Goal: Information Seeking & Learning: Learn about a topic

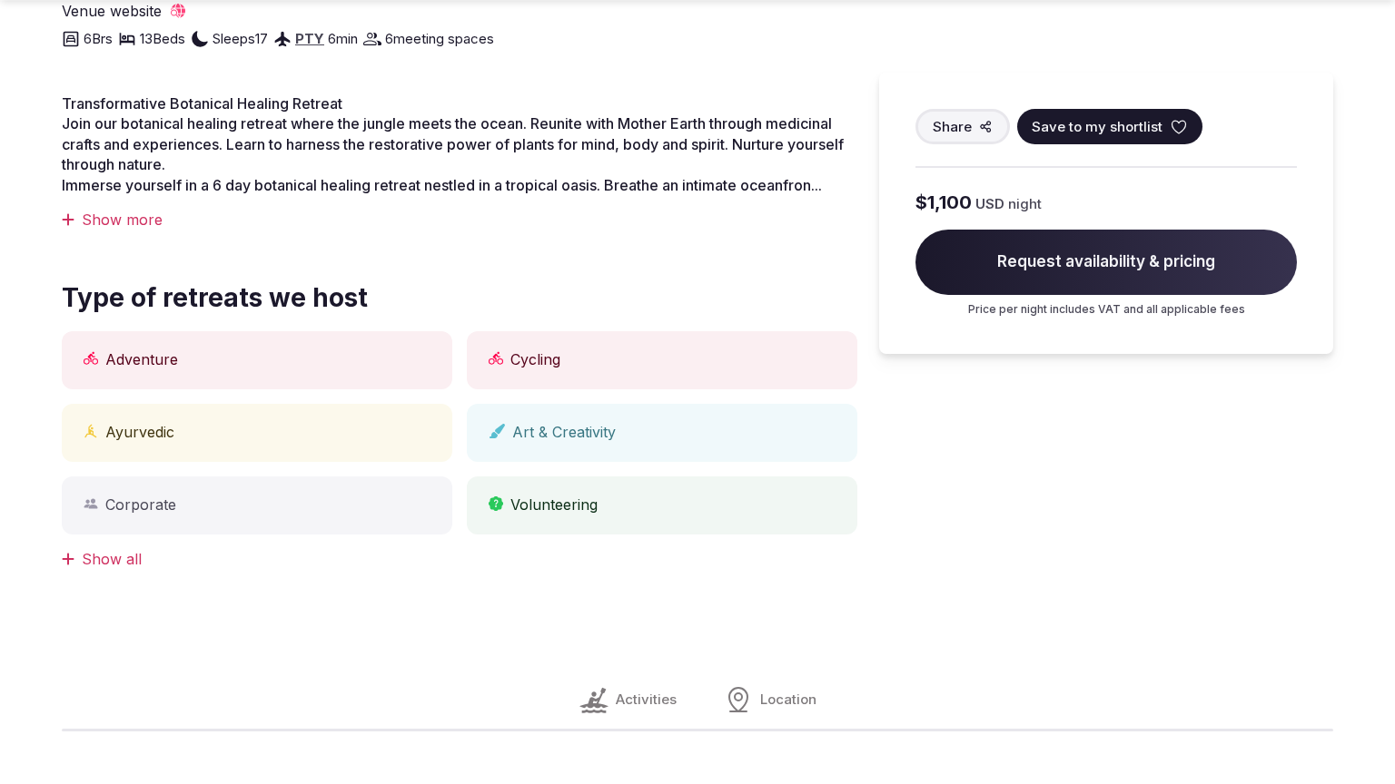
scroll to position [1438, 0]
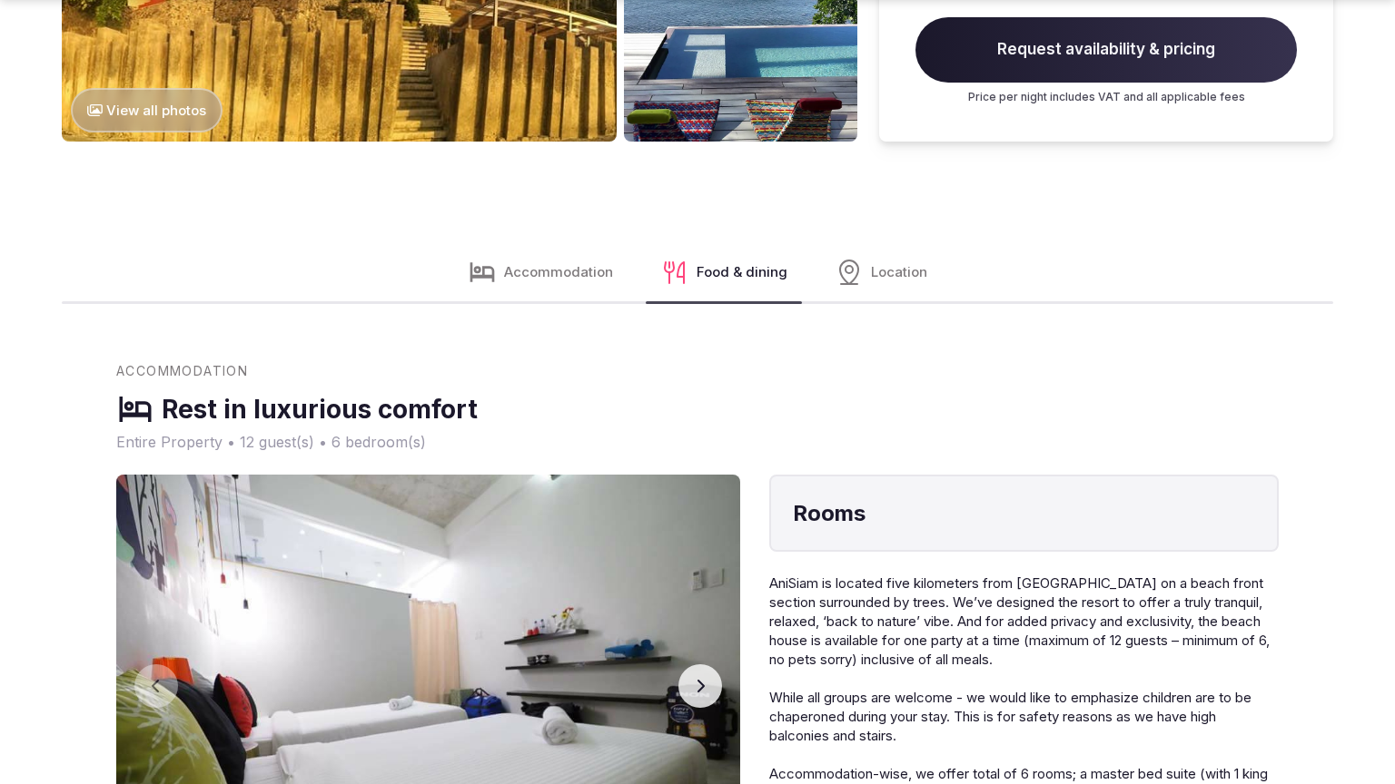
scroll to position [2931, 0]
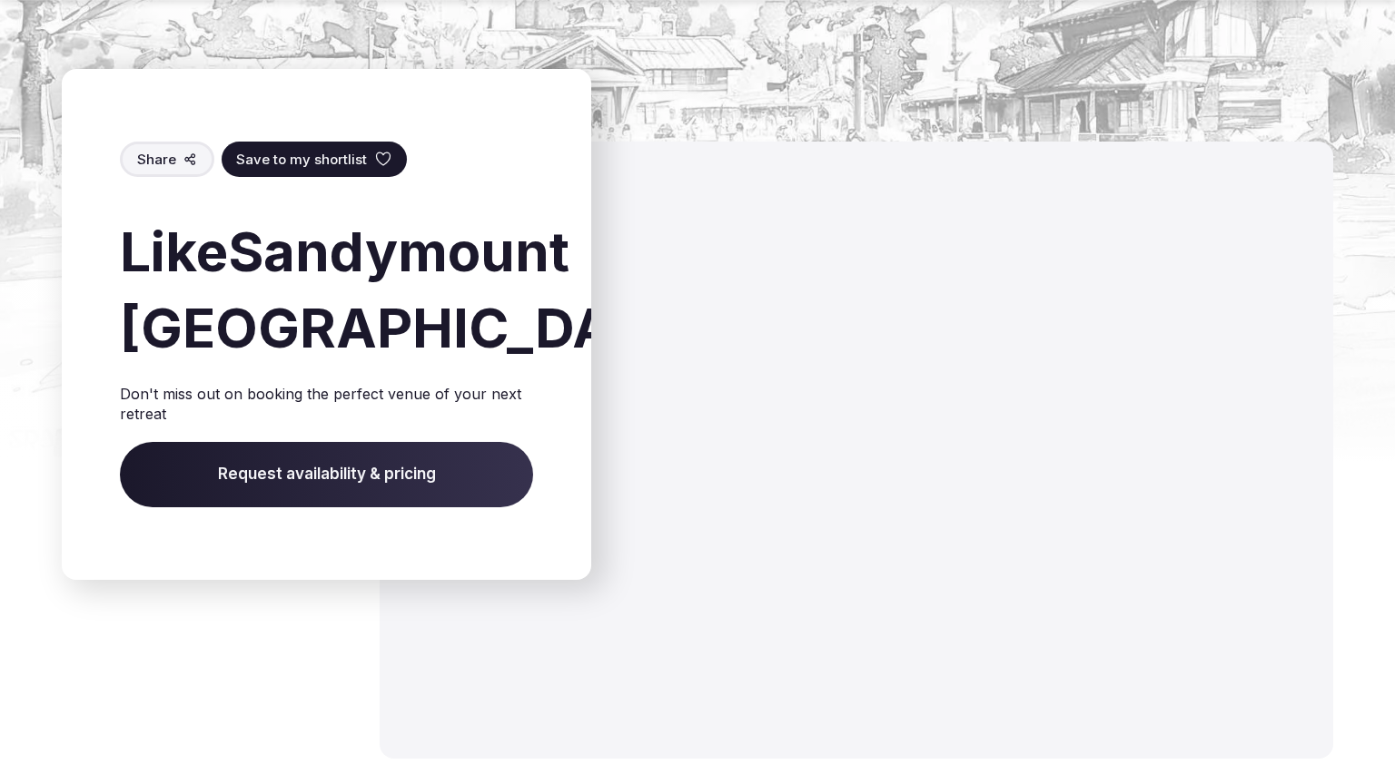
scroll to position [2778, 0]
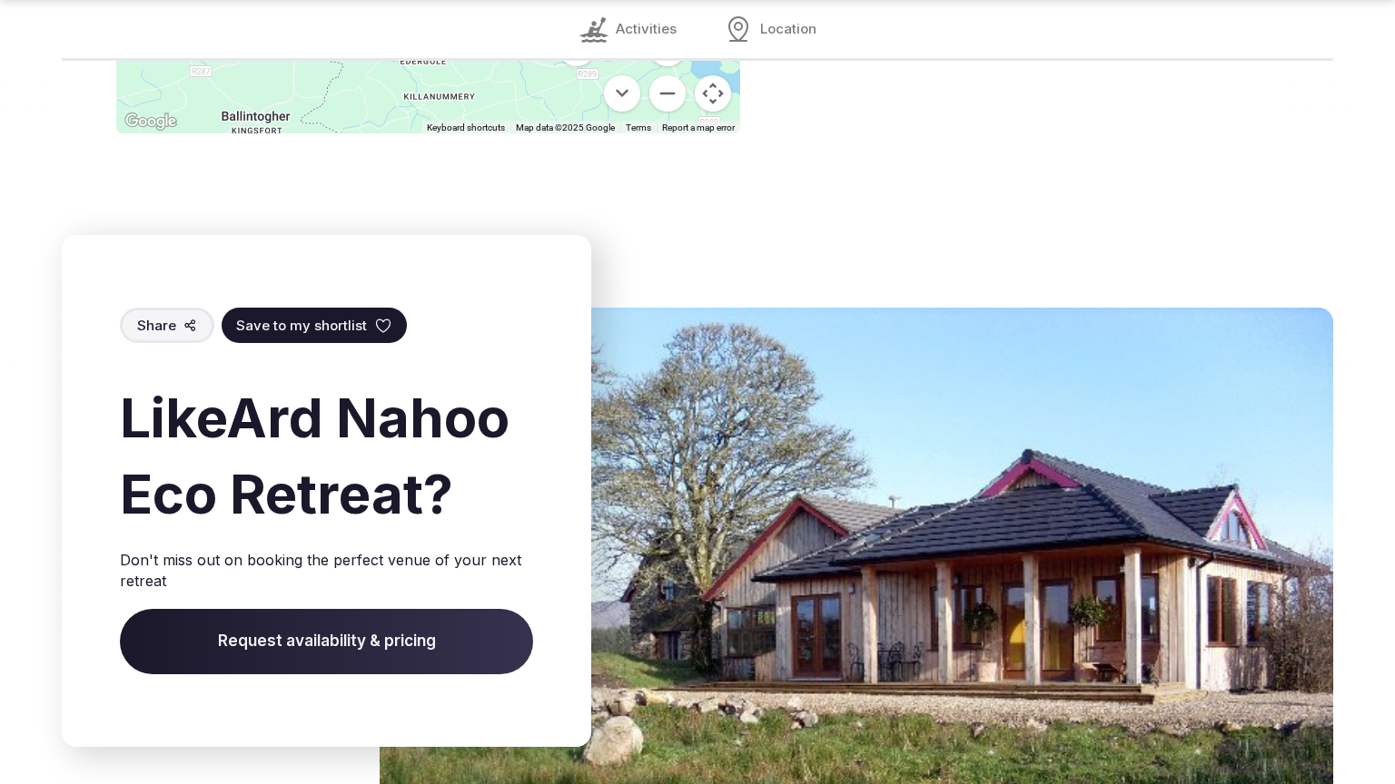
scroll to position [2809, 0]
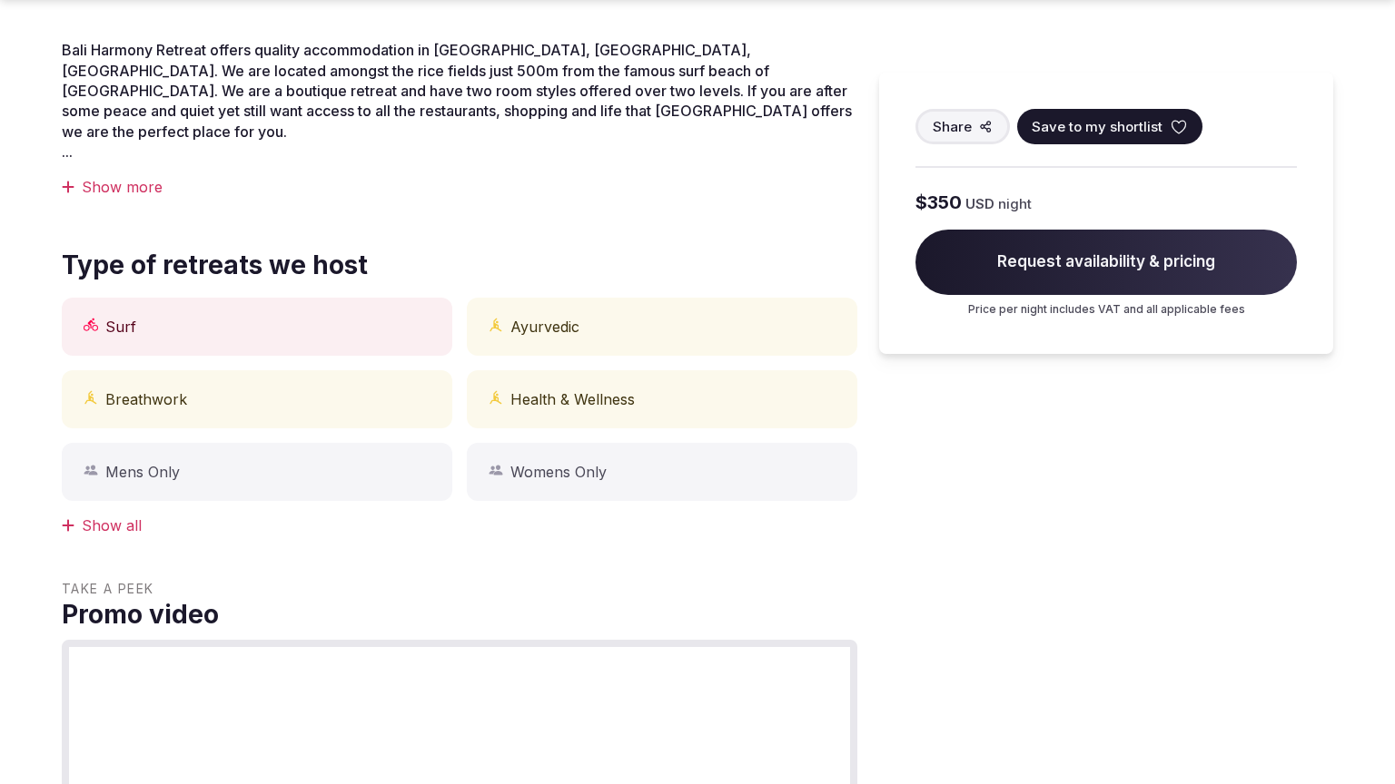
scroll to position [1438, 0]
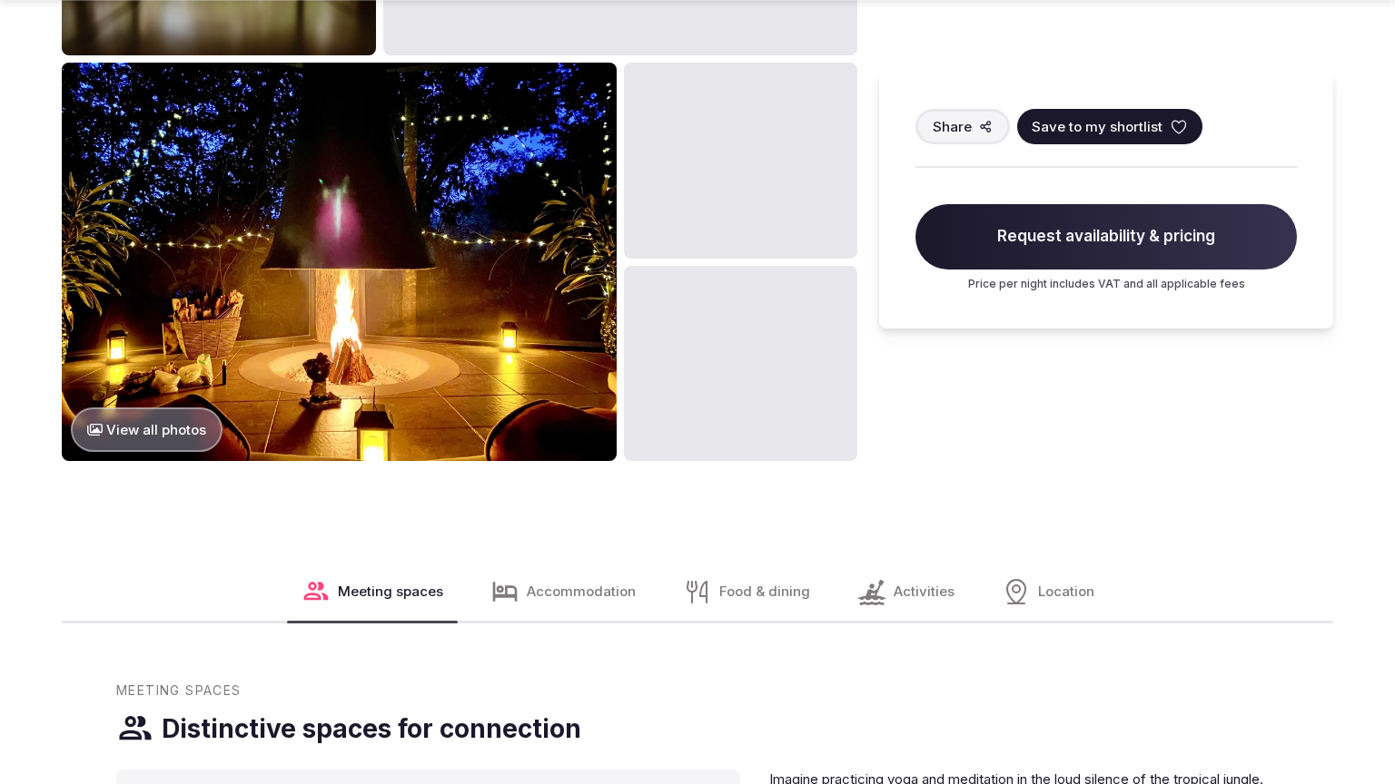
scroll to position [2185, 0]
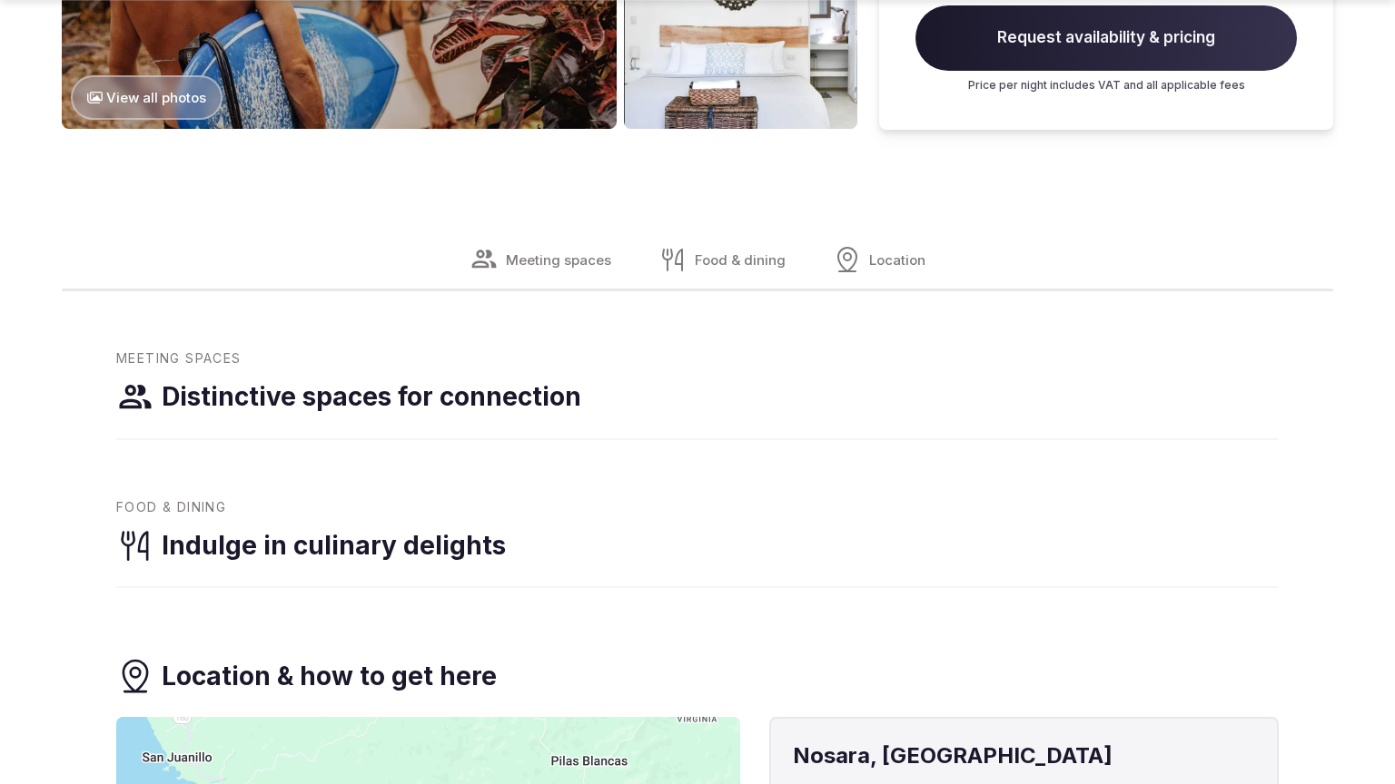
scroll to position [2185, 0]
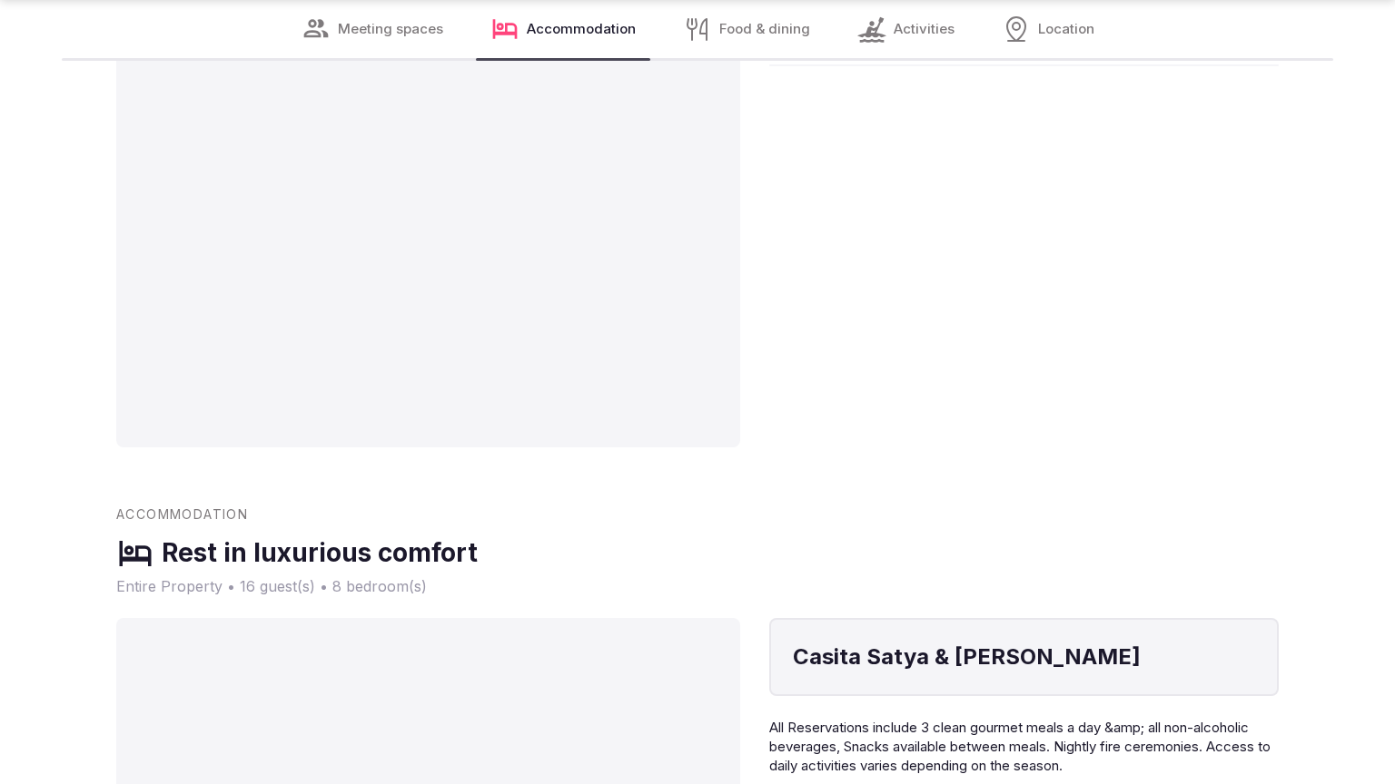
scroll to position [2870, 0]
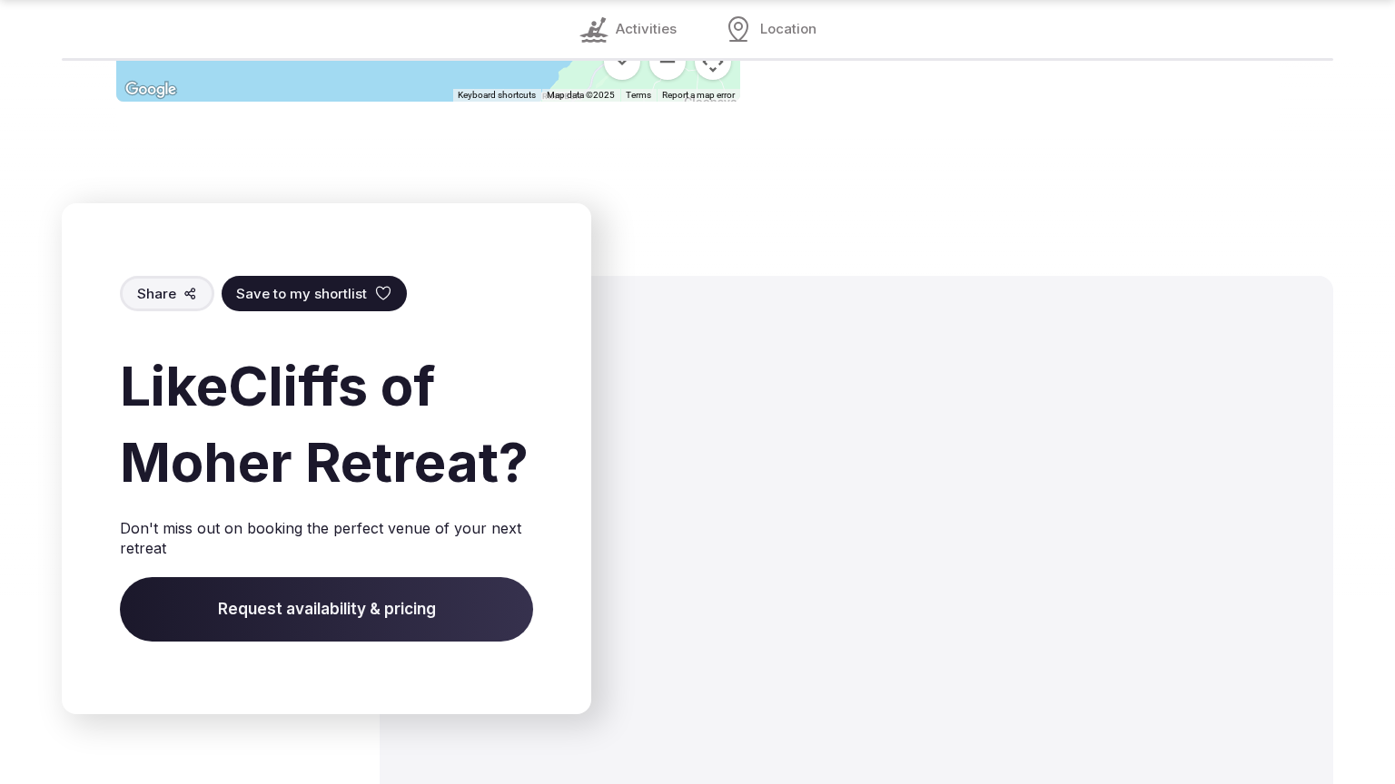
scroll to position [2809, 0]
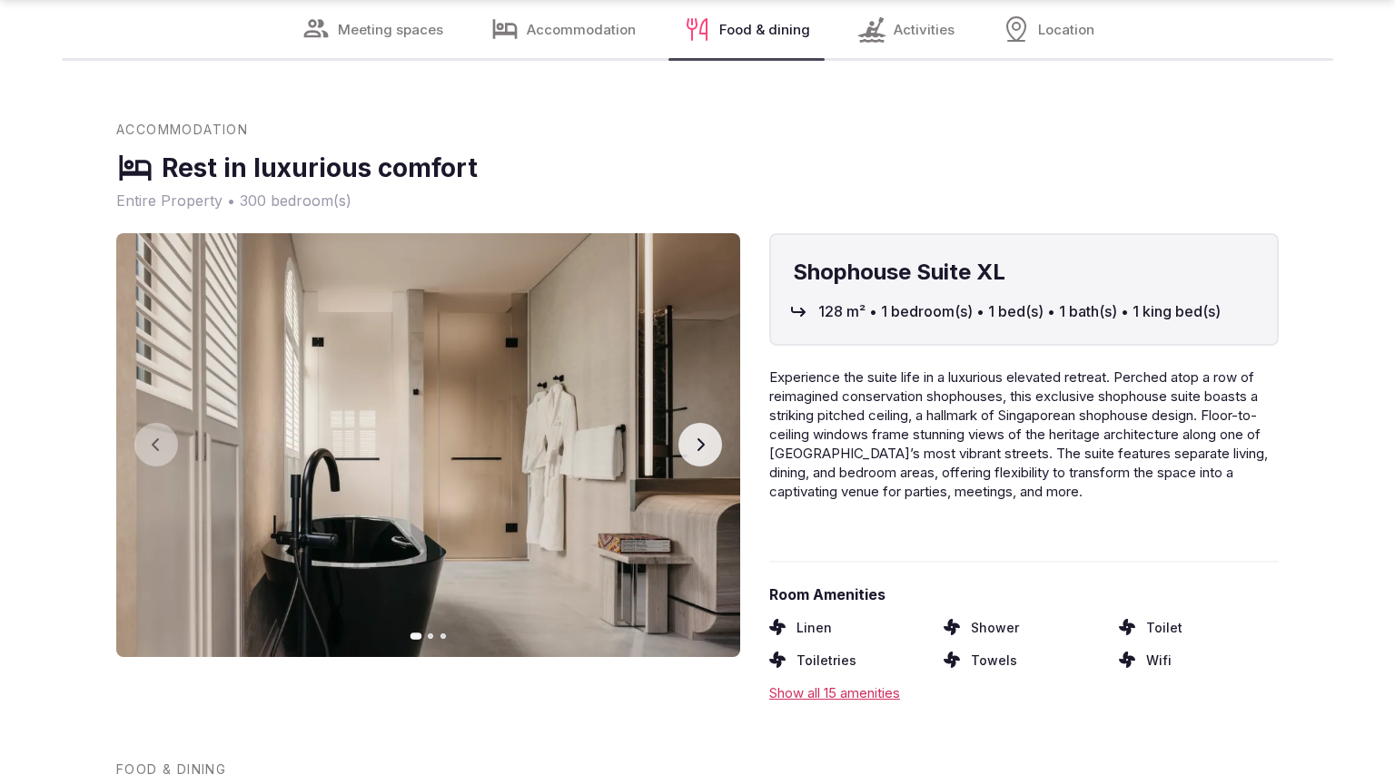
scroll to position [2809, 0]
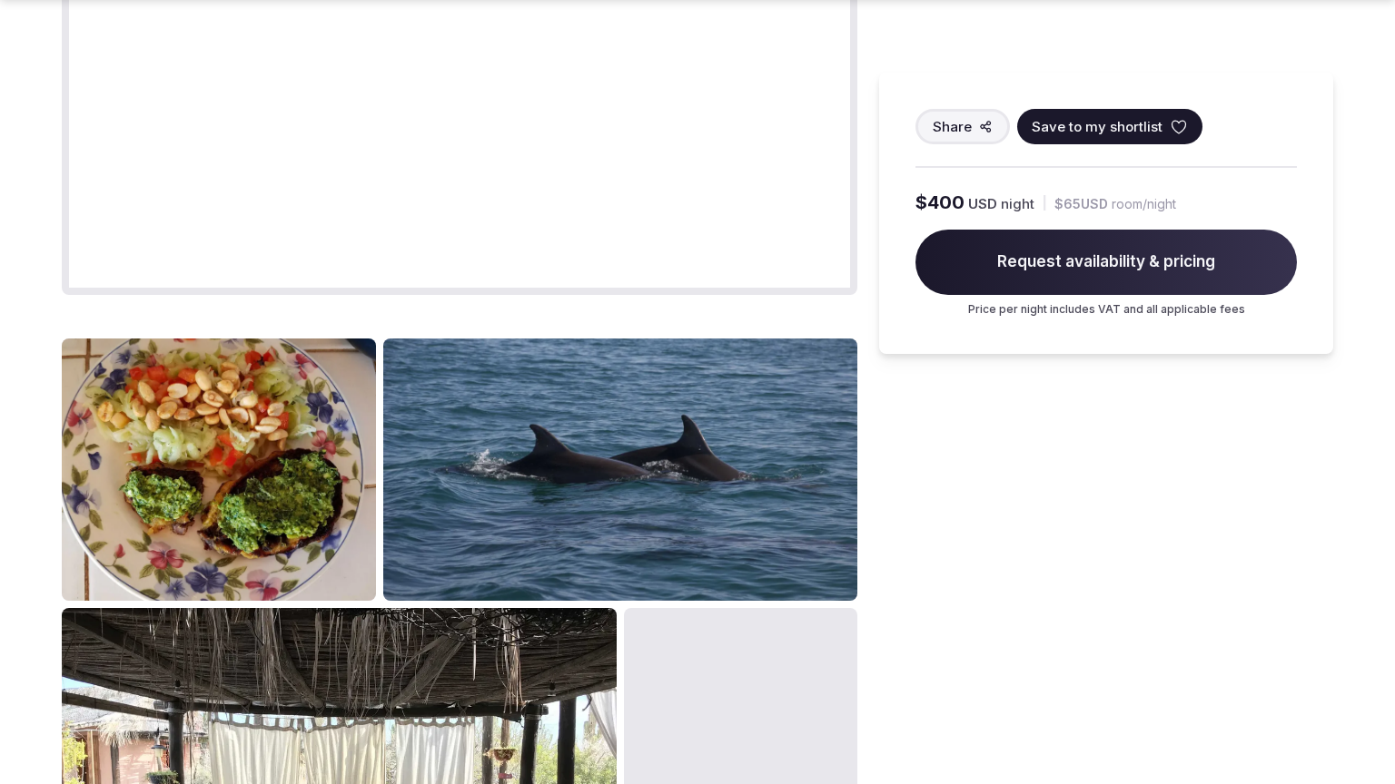
scroll to position [2185, 0]
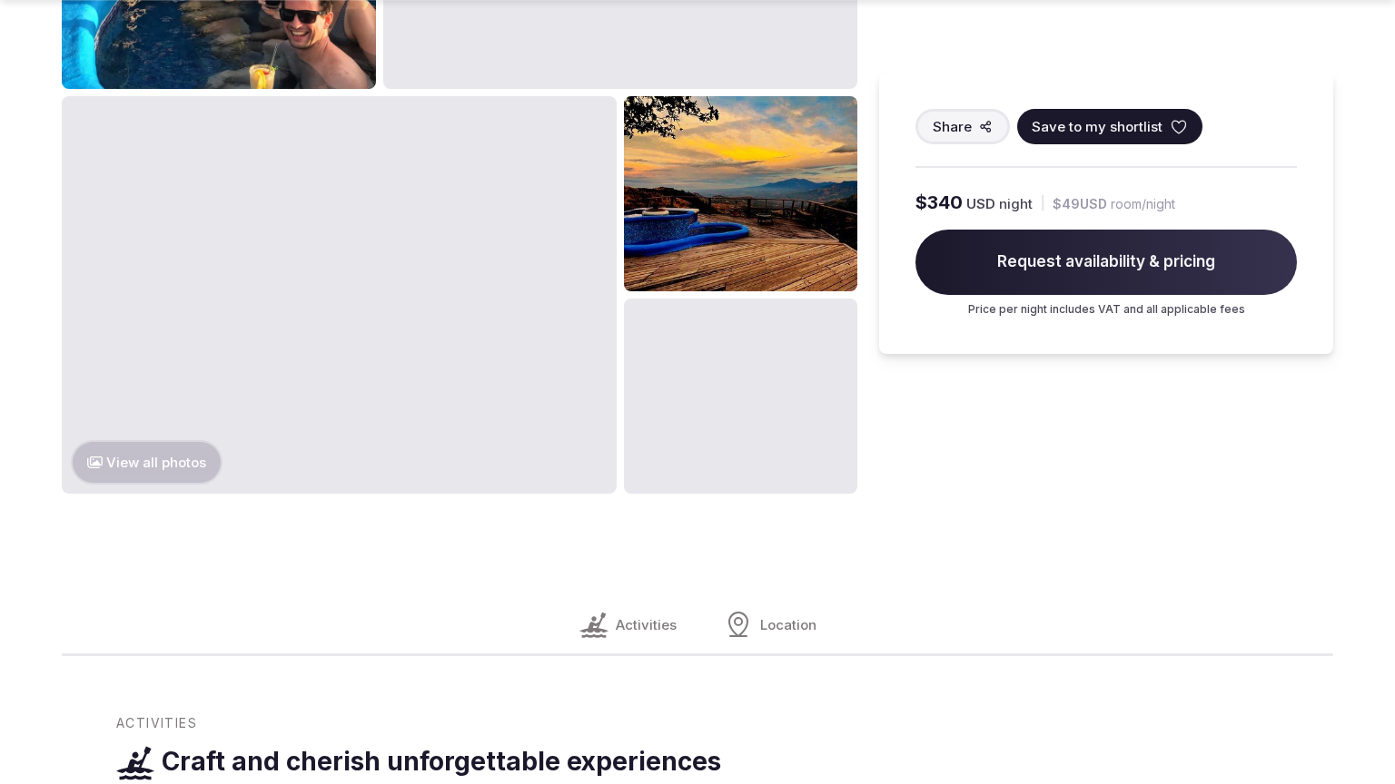
scroll to position [2185, 0]
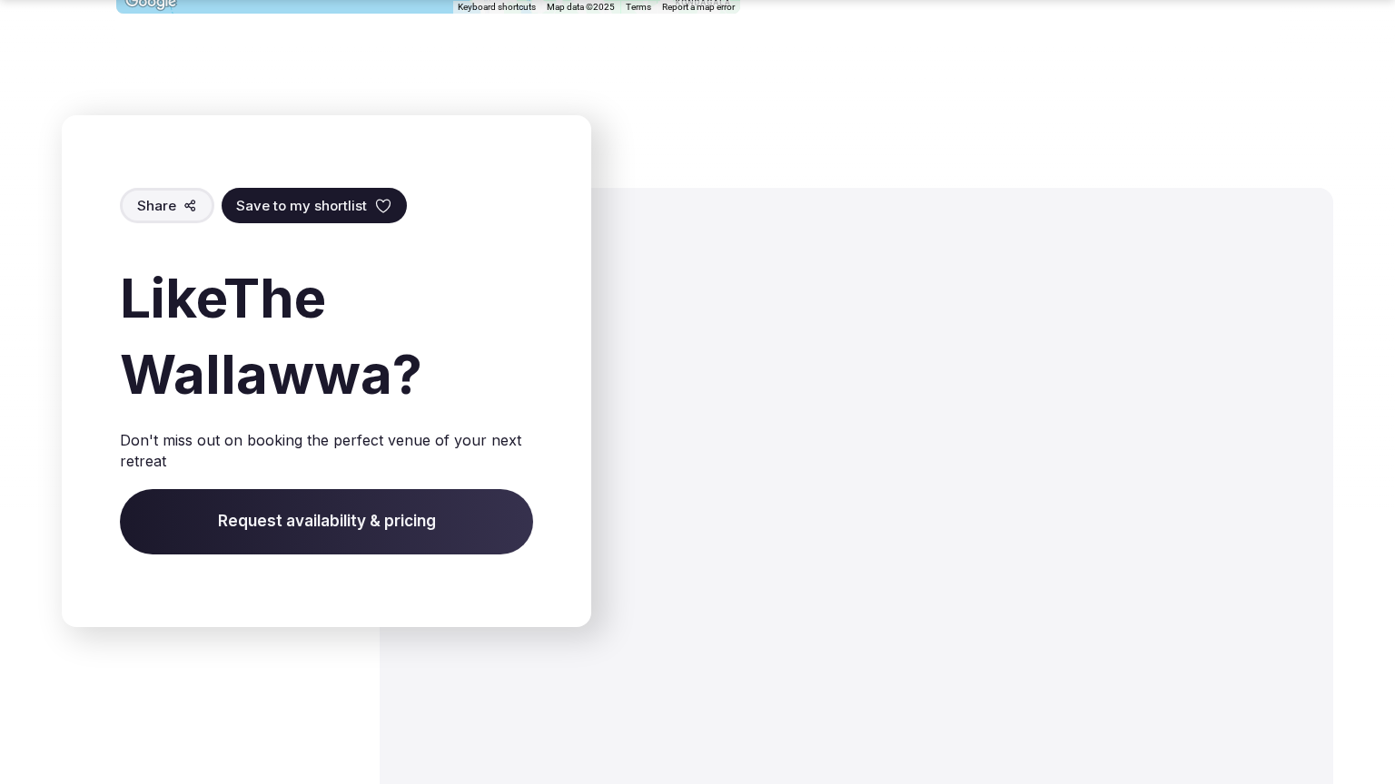
scroll to position [2156, 0]
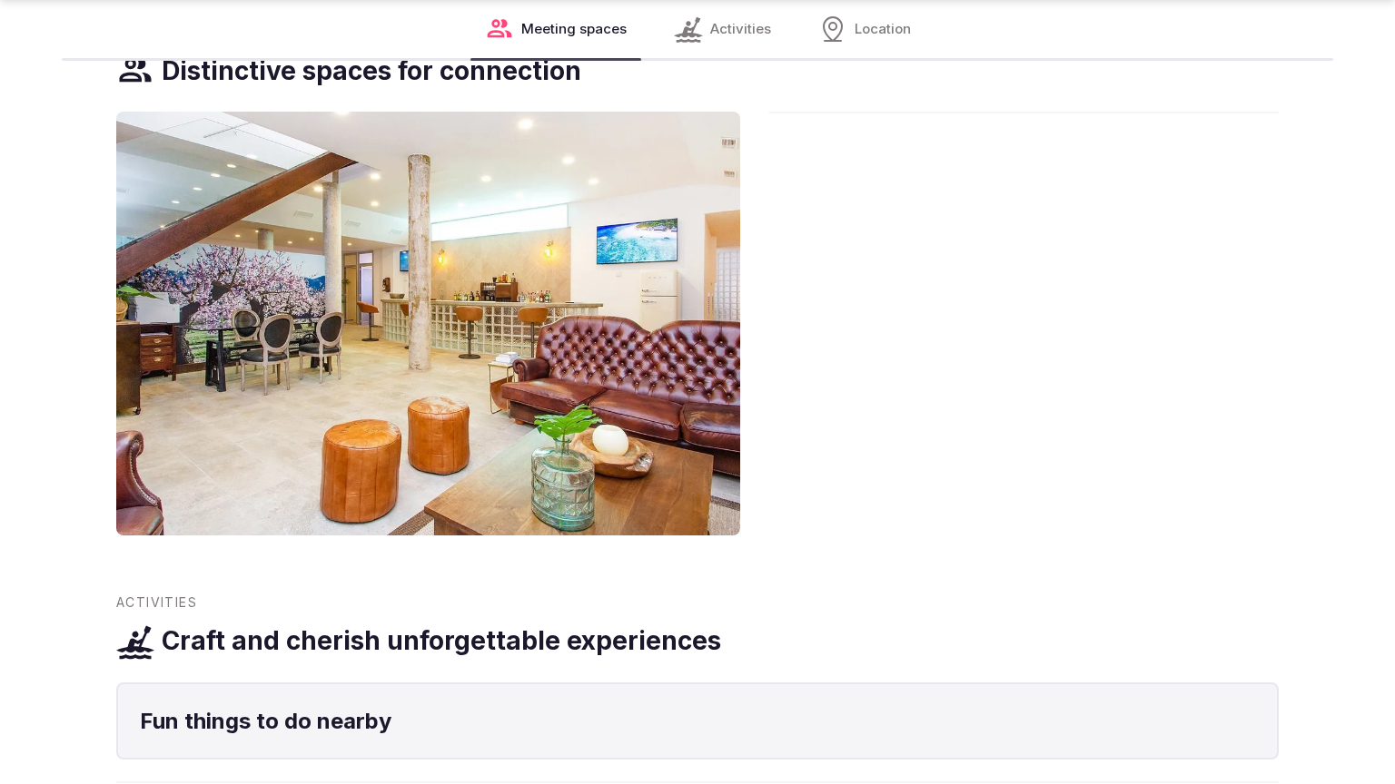
scroll to position [2124, 0]
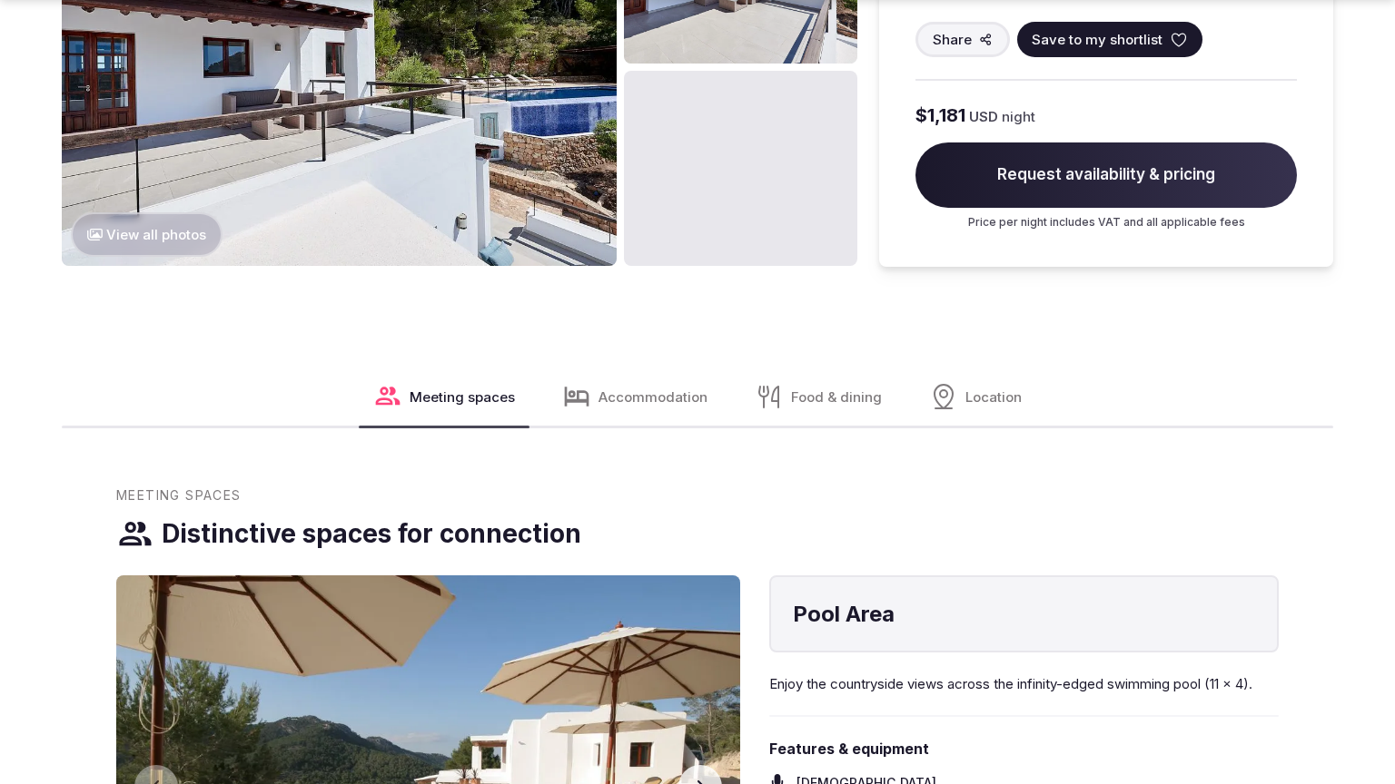
scroll to position [2931, 0]
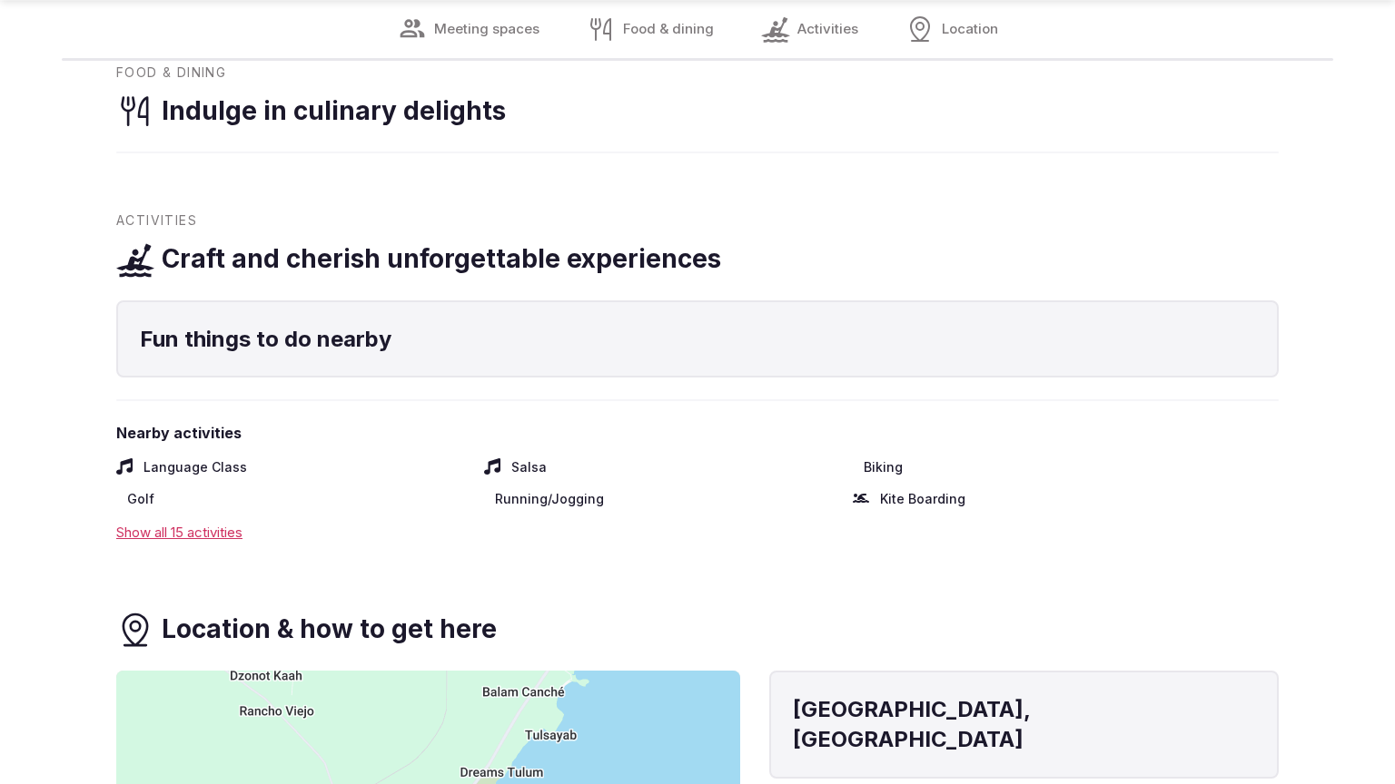
scroll to position [2124, 0]
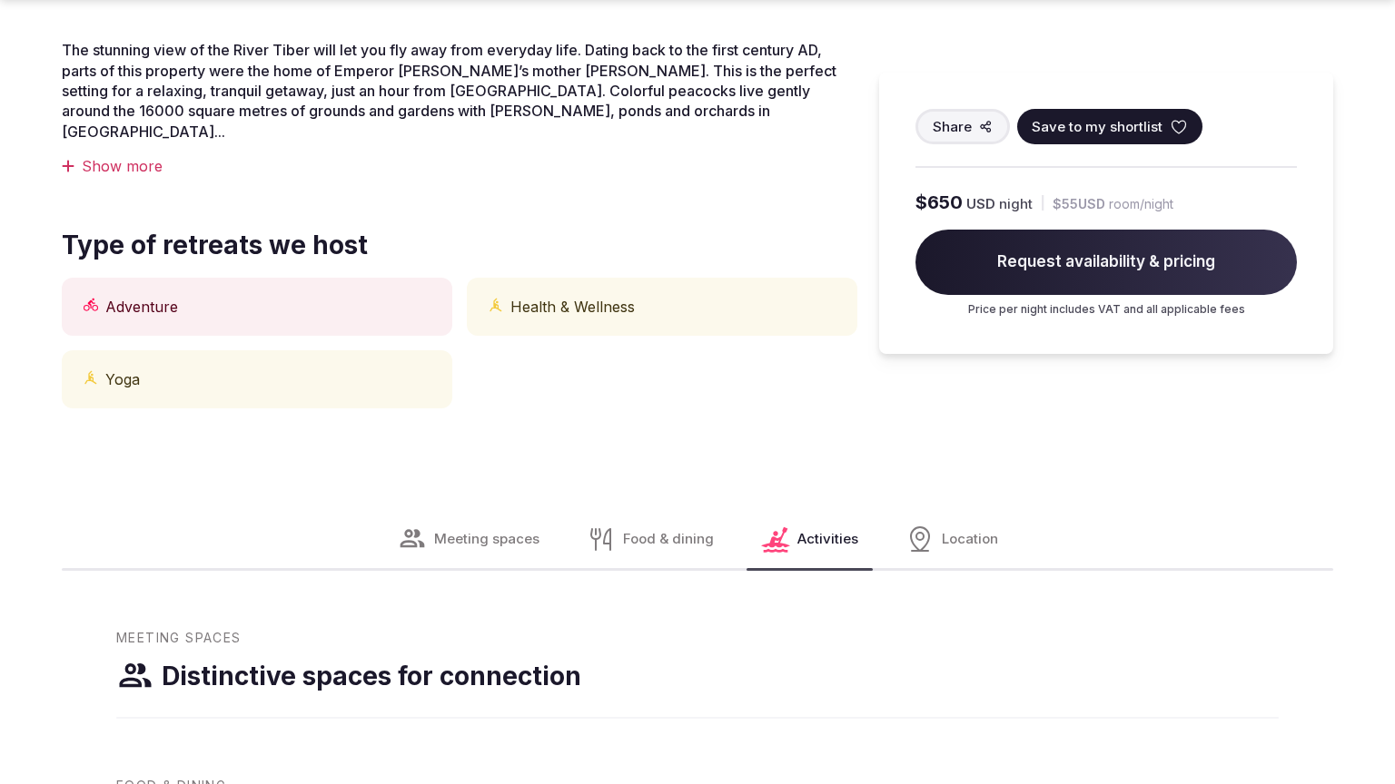
scroll to position [1438, 0]
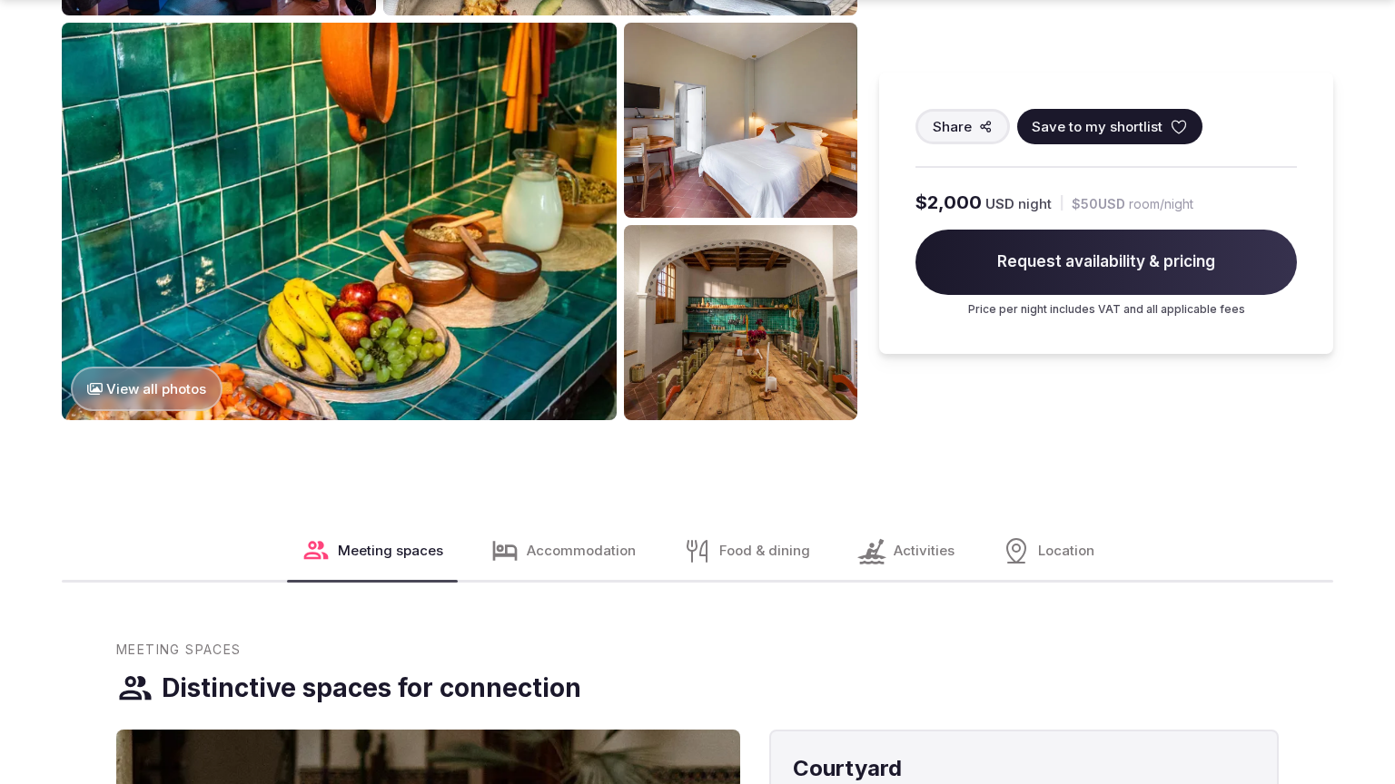
scroll to position [2185, 0]
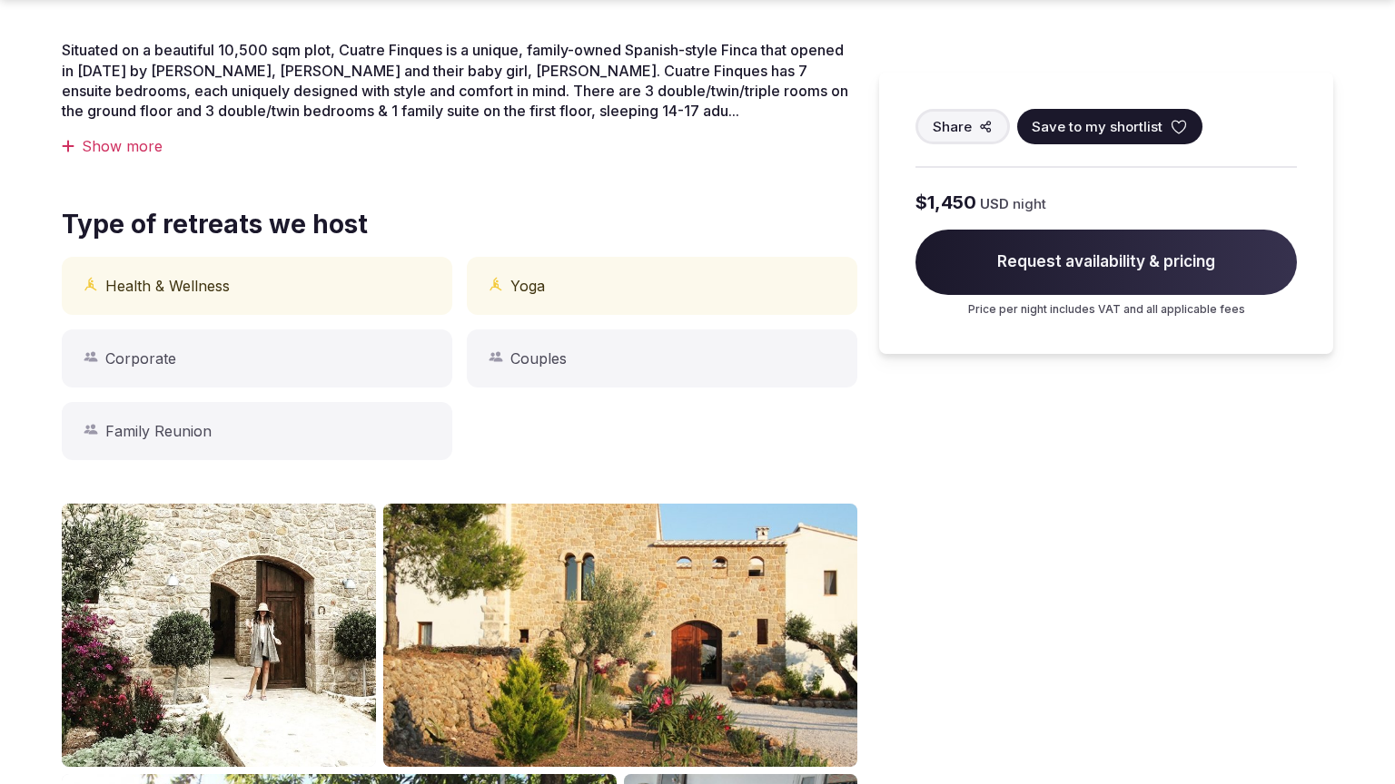
scroll to position [1438, 0]
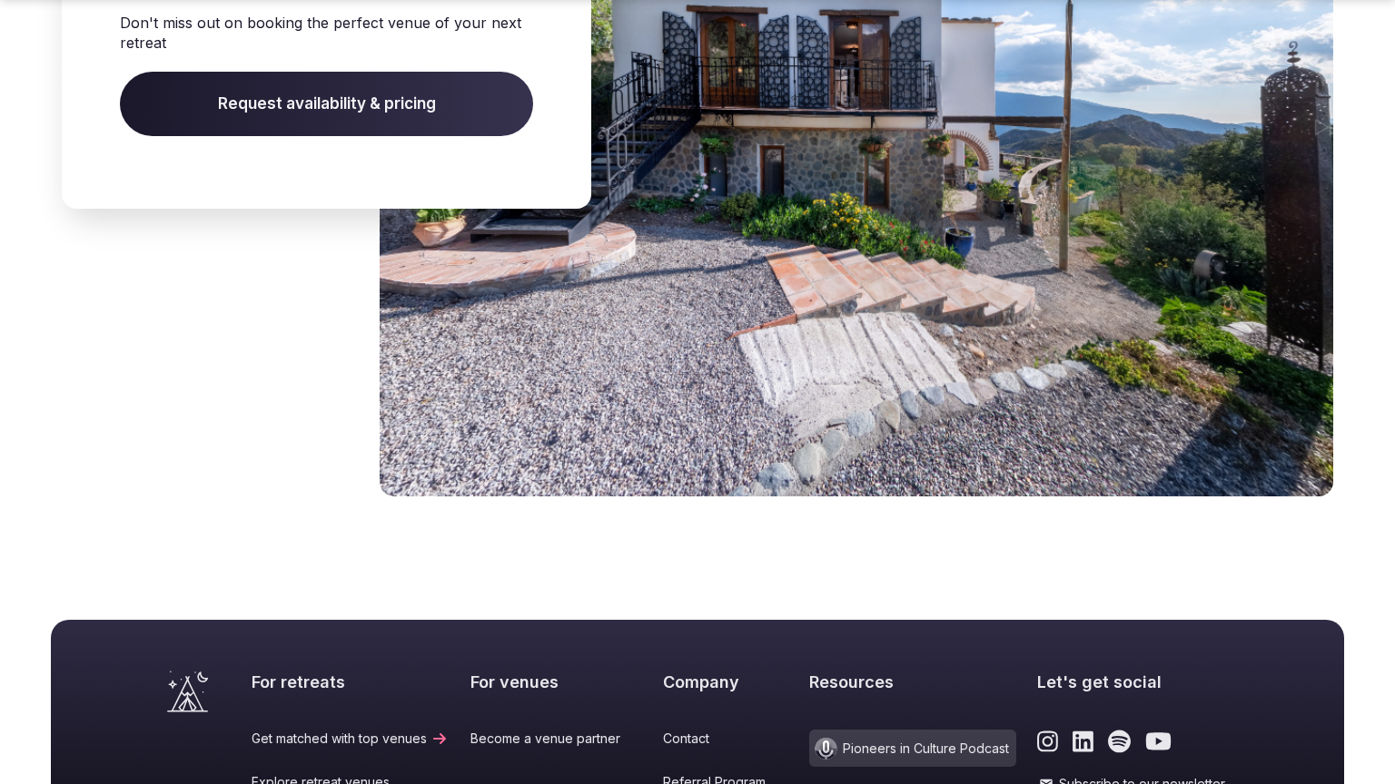
scroll to position [2516, 0]
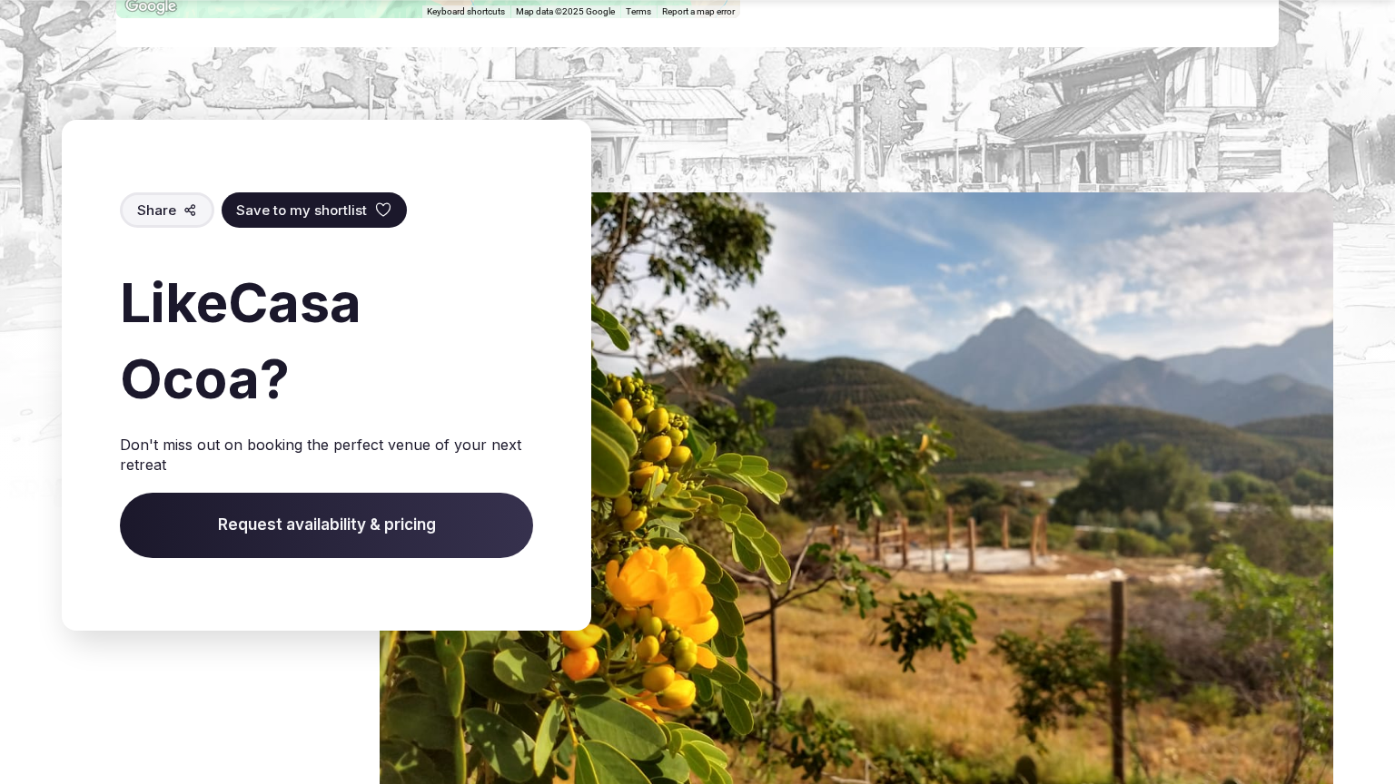
scroll to position [2870, 0]
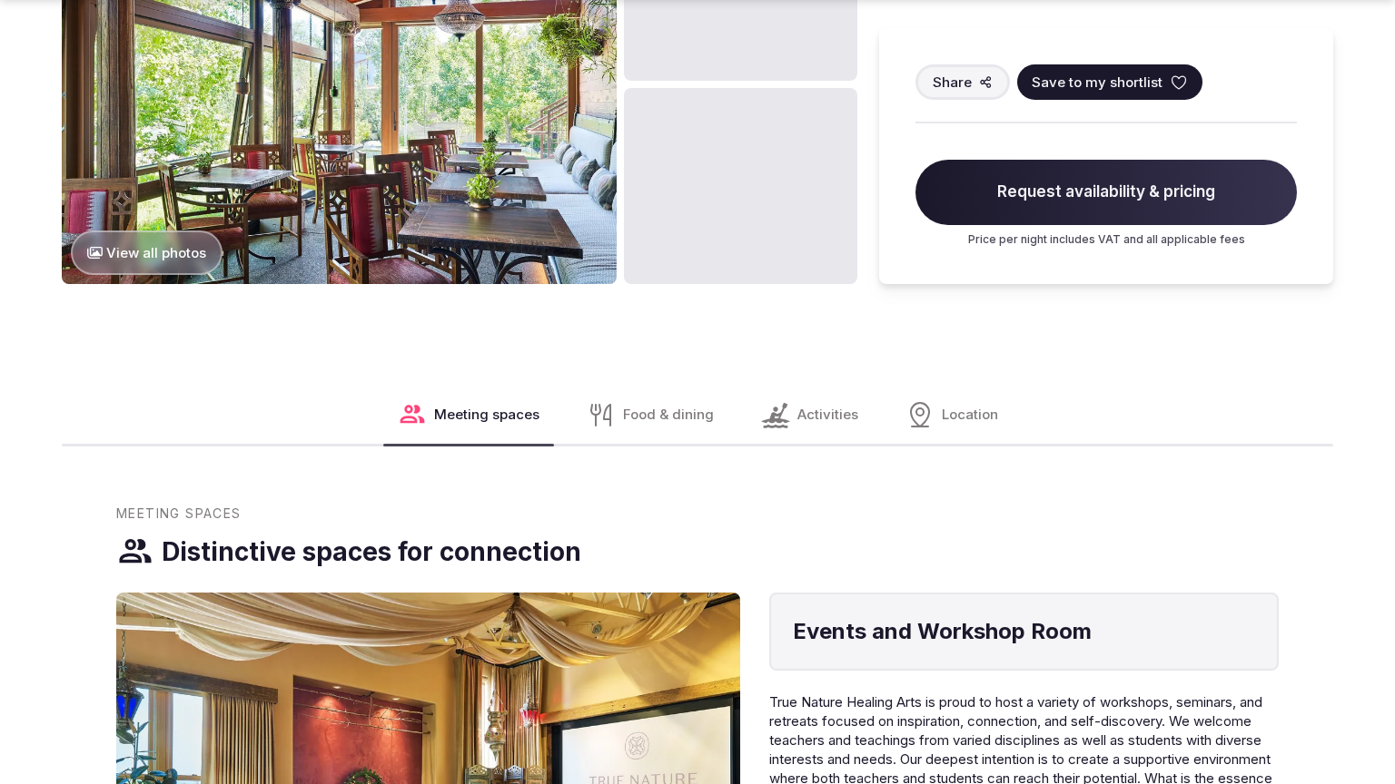
scroll to position [2926, 0]
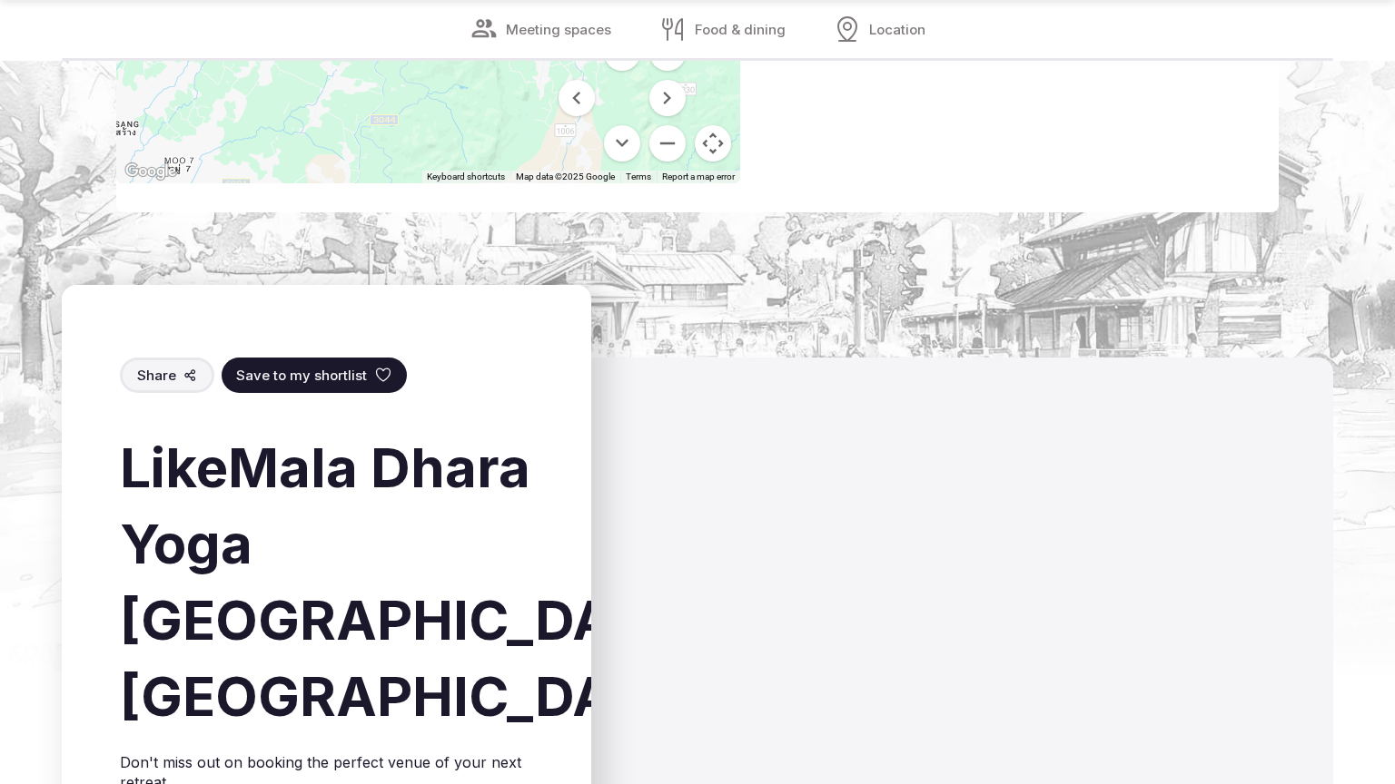
scroll to position [2809, 0]
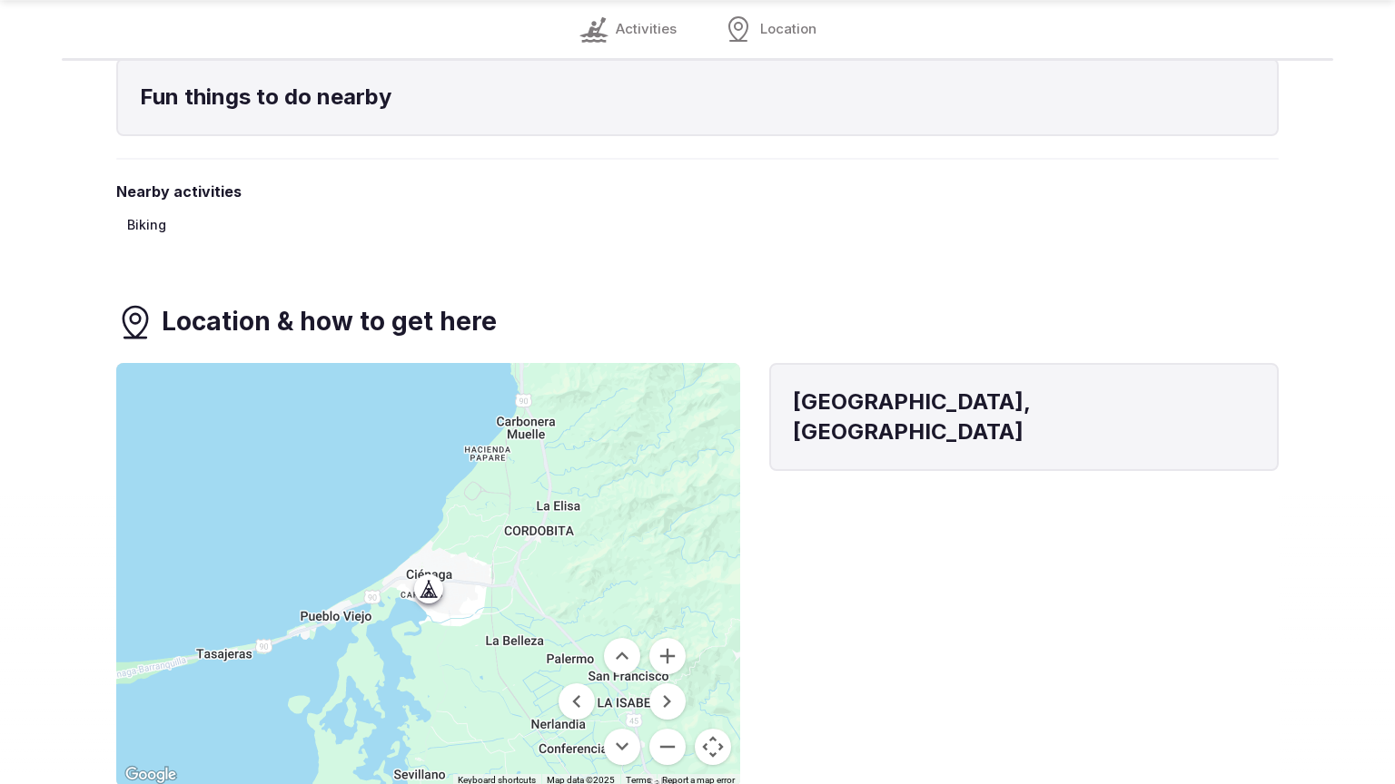
scroll to position [2124, 0]
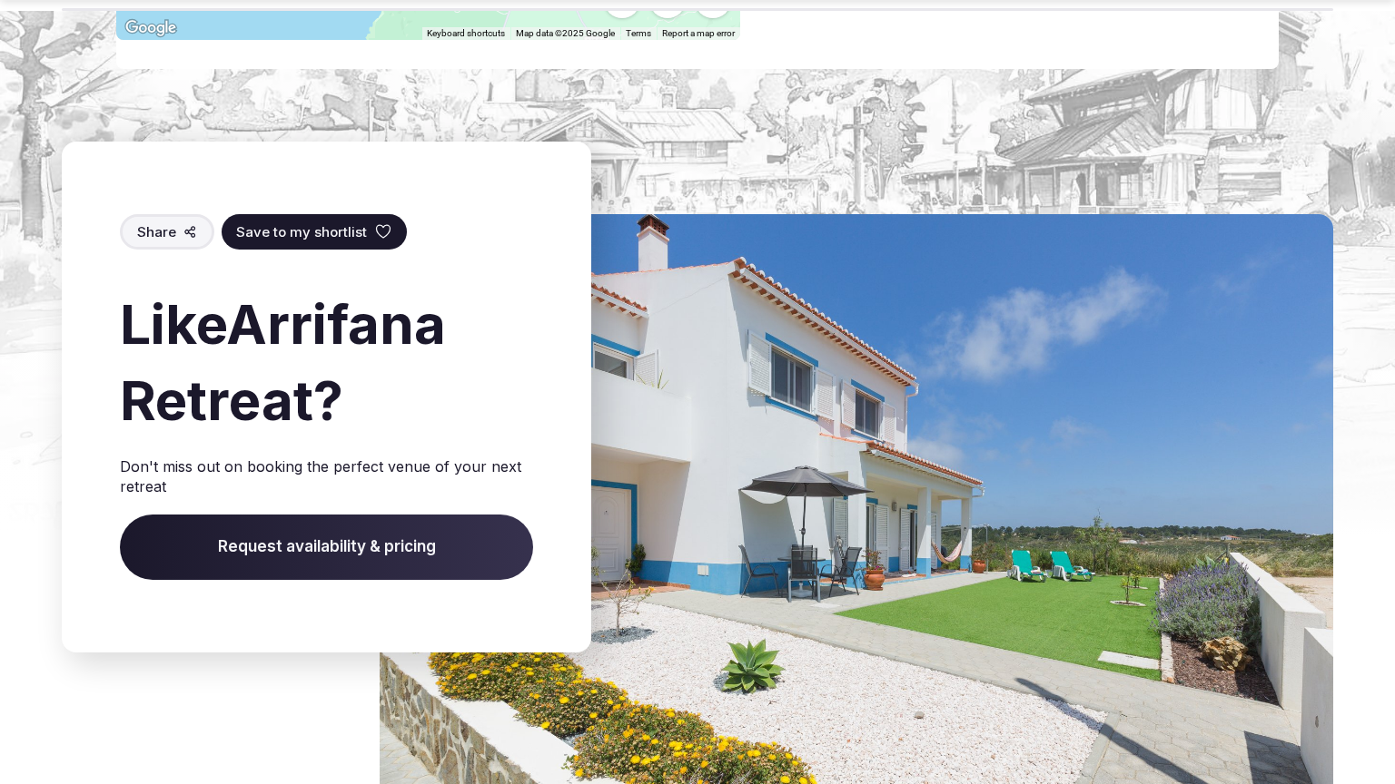
scroll to position [2859, 0]
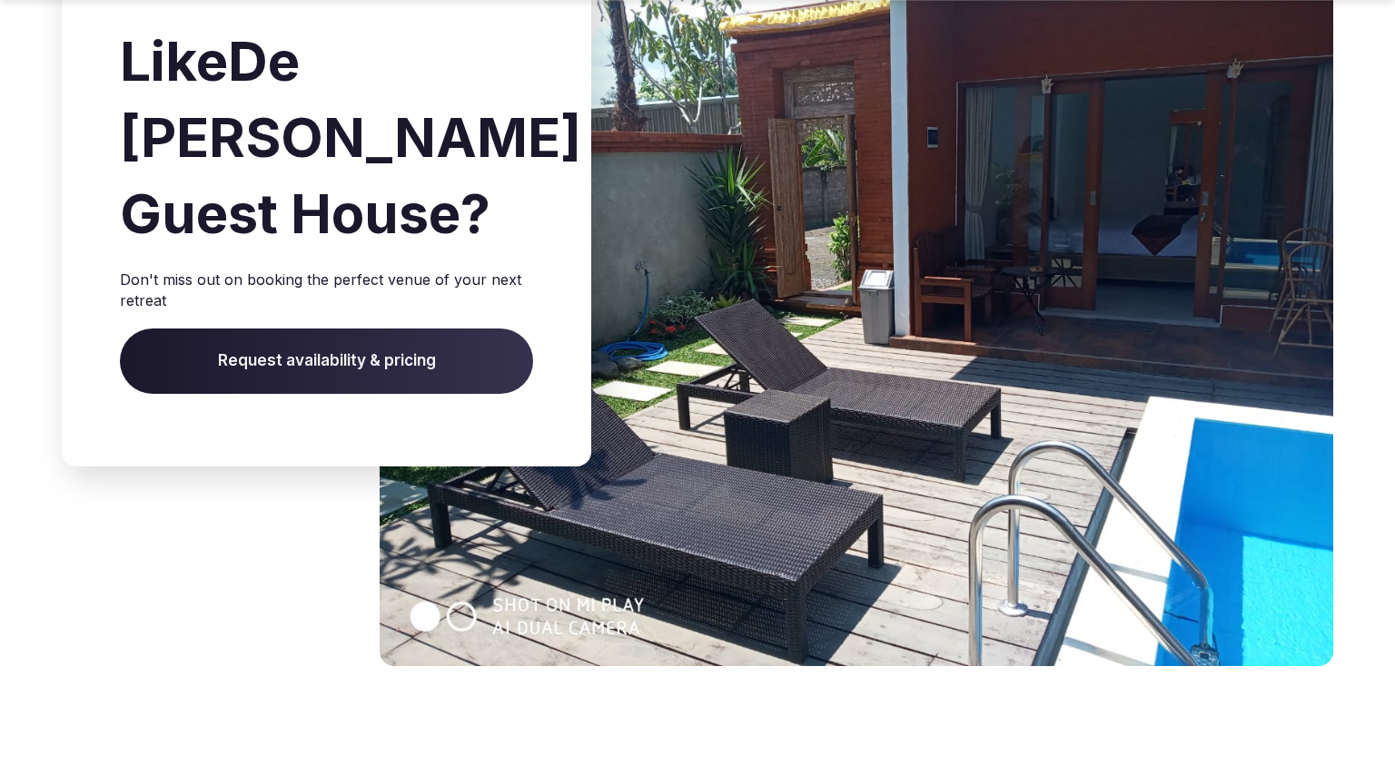
scroll to position [2686, 0]
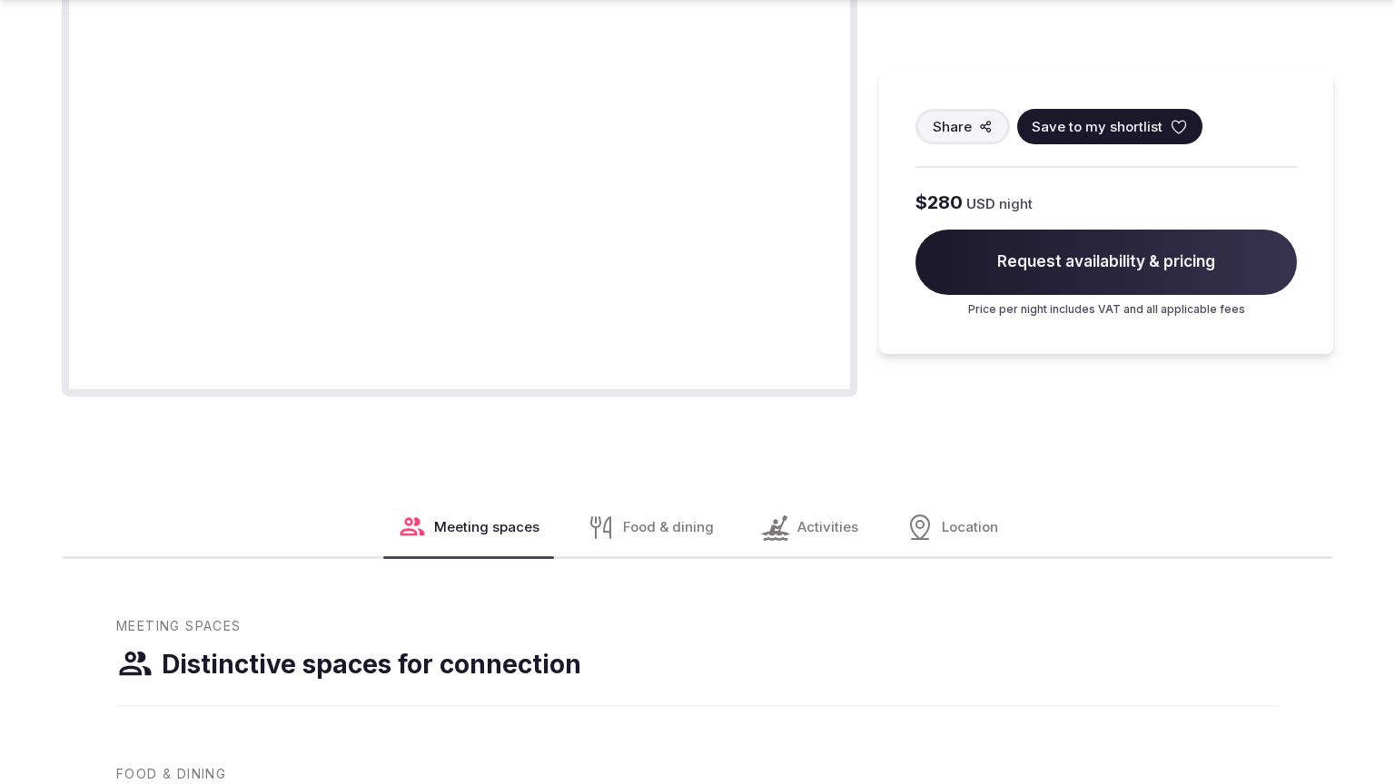
scroll to position [2185, 0]
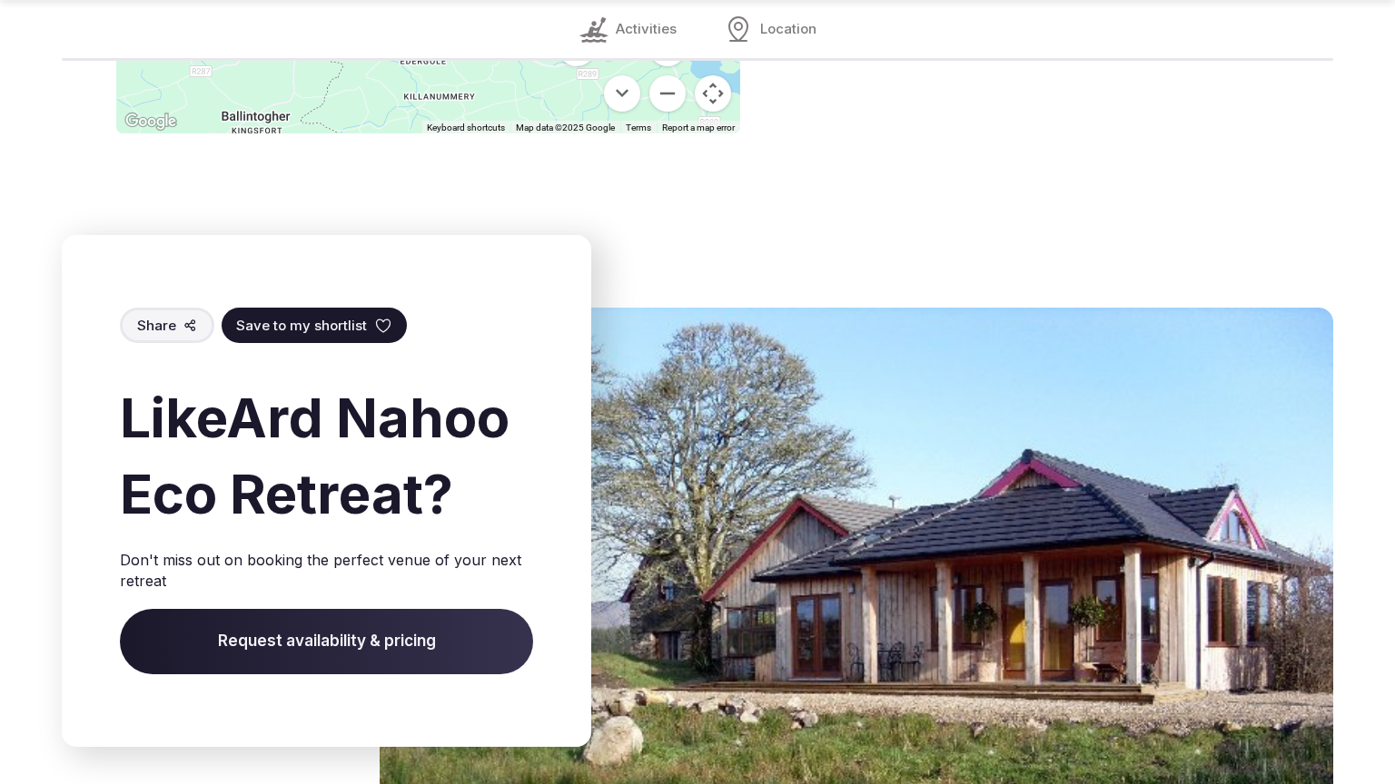
scroll to position [2809, 0]
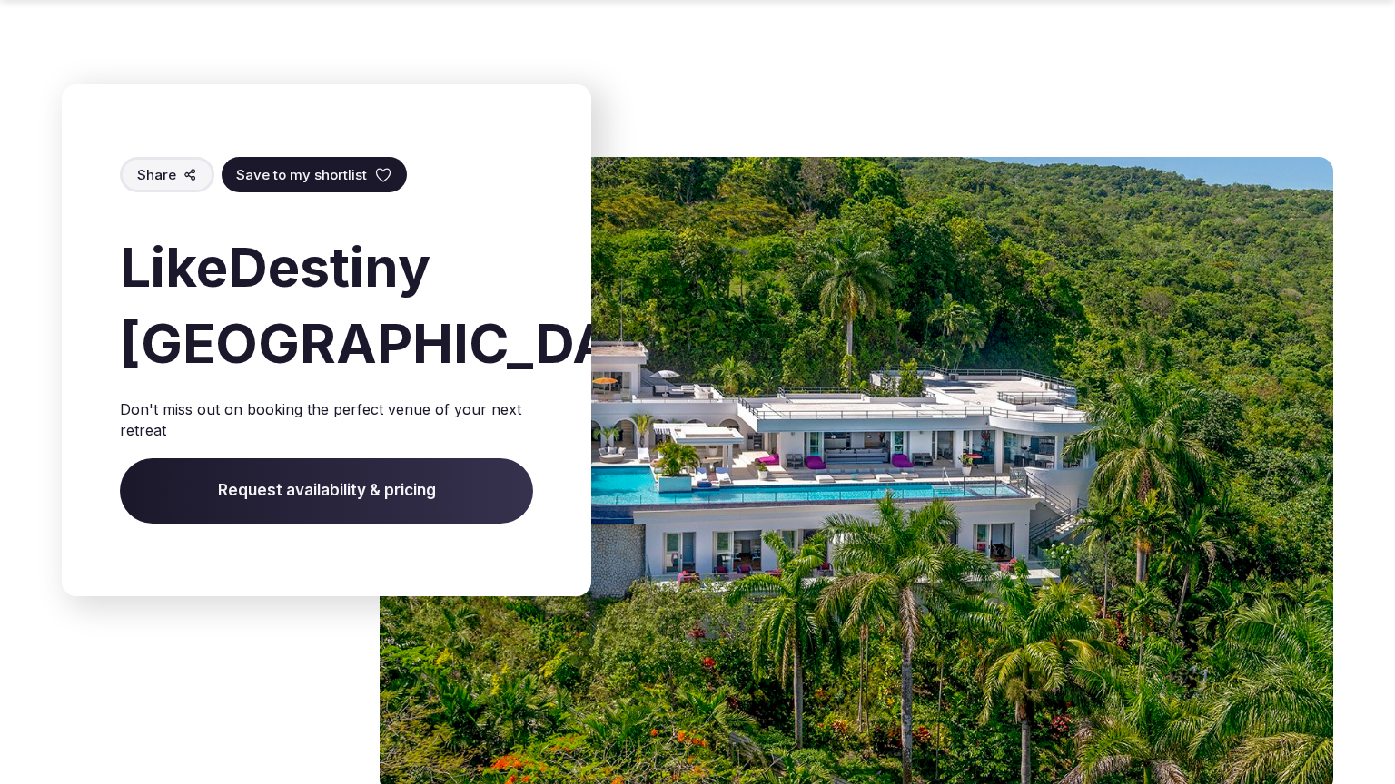
scroll to position [2813, 0]
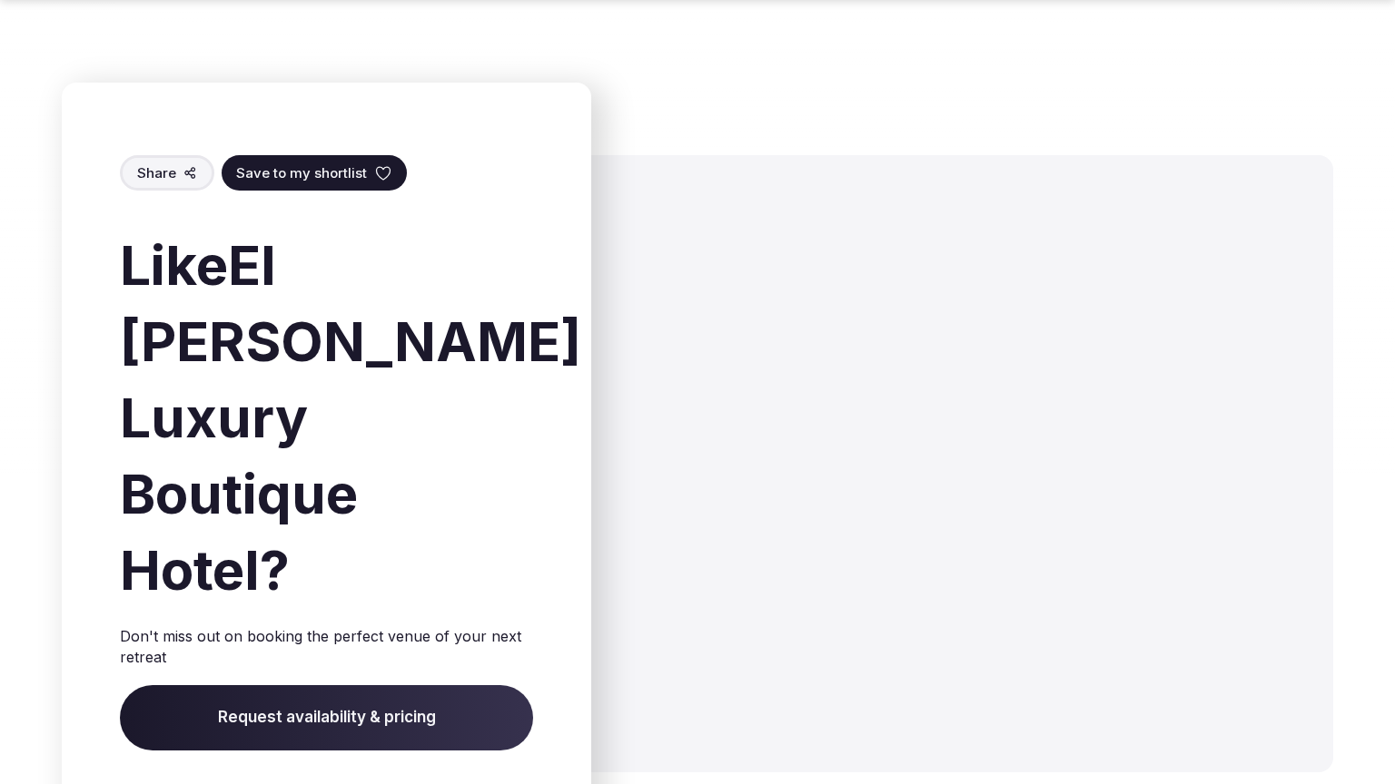
scroll to position [2739, 0]
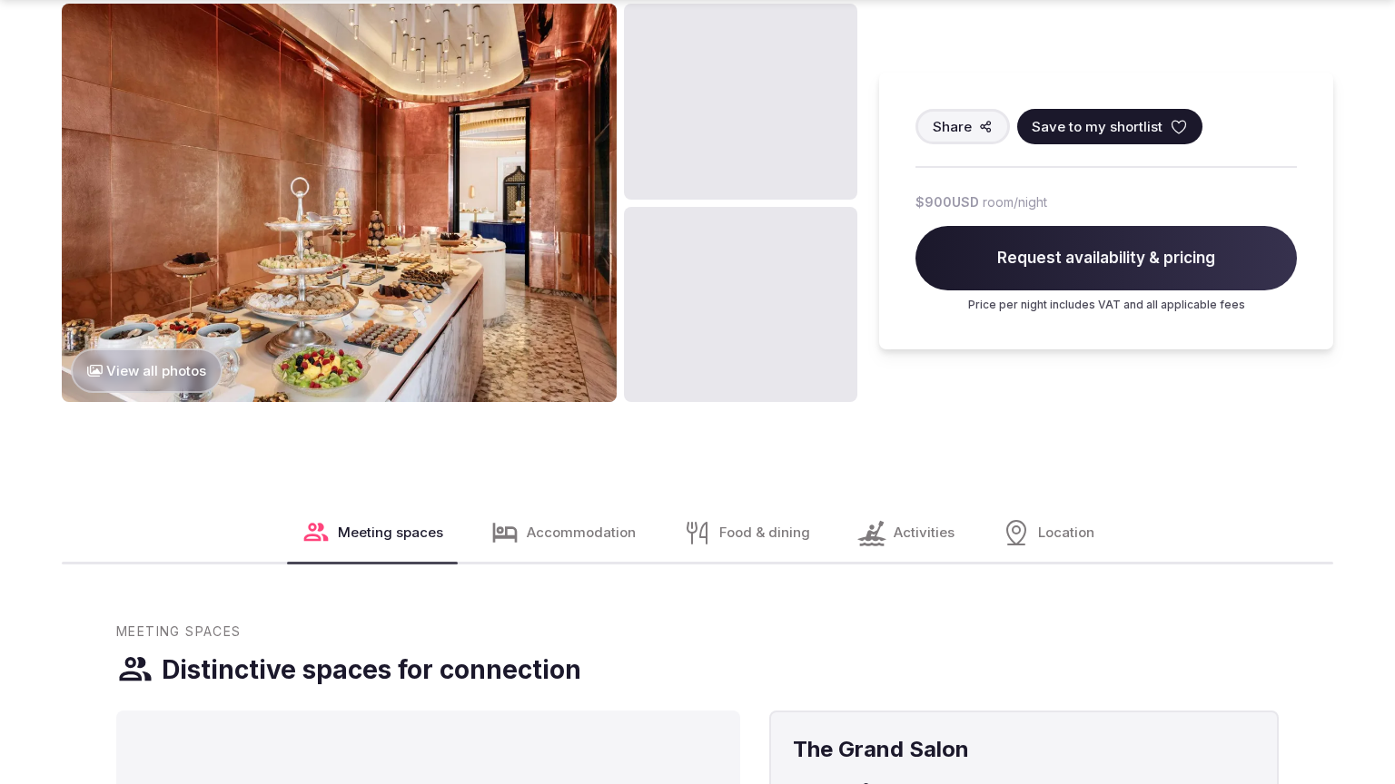
scroll to position [2876, 0]
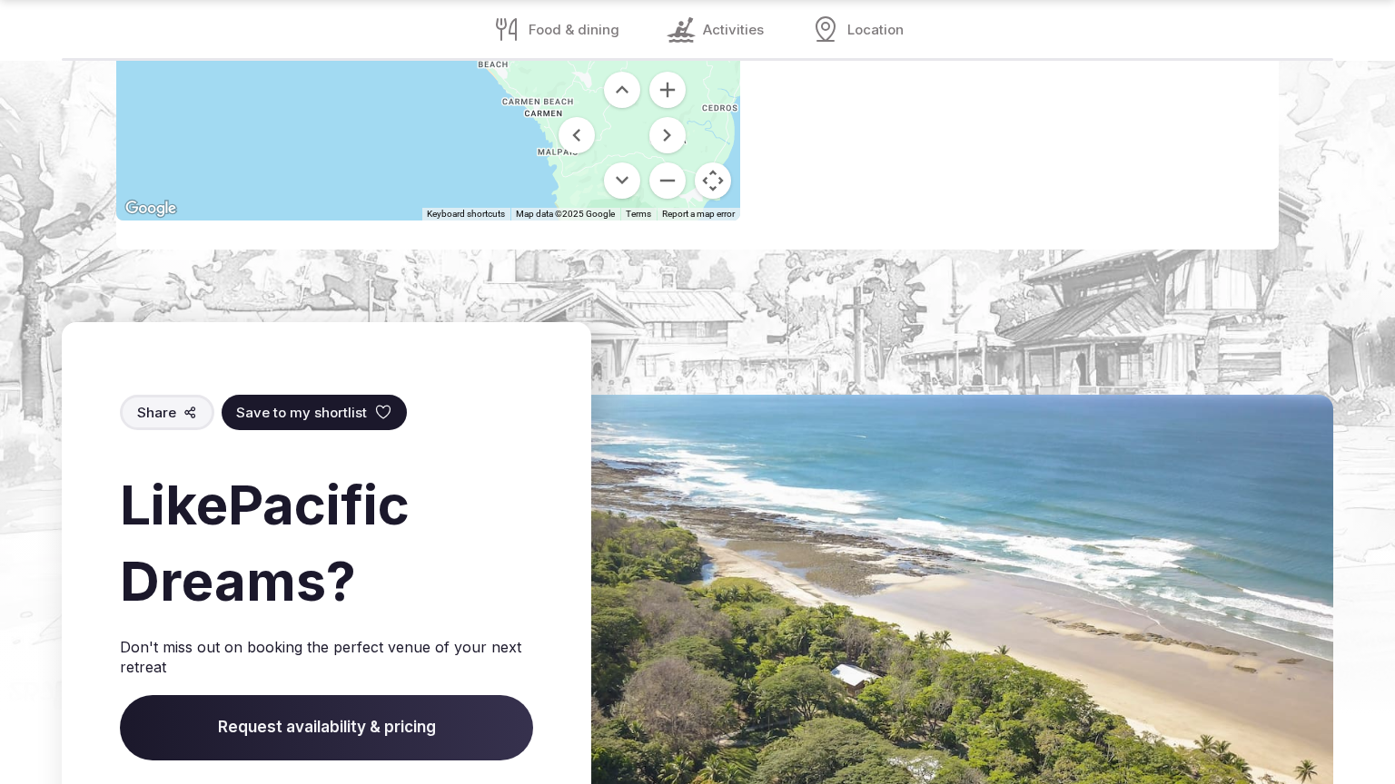
scroll to position [2809, 0]
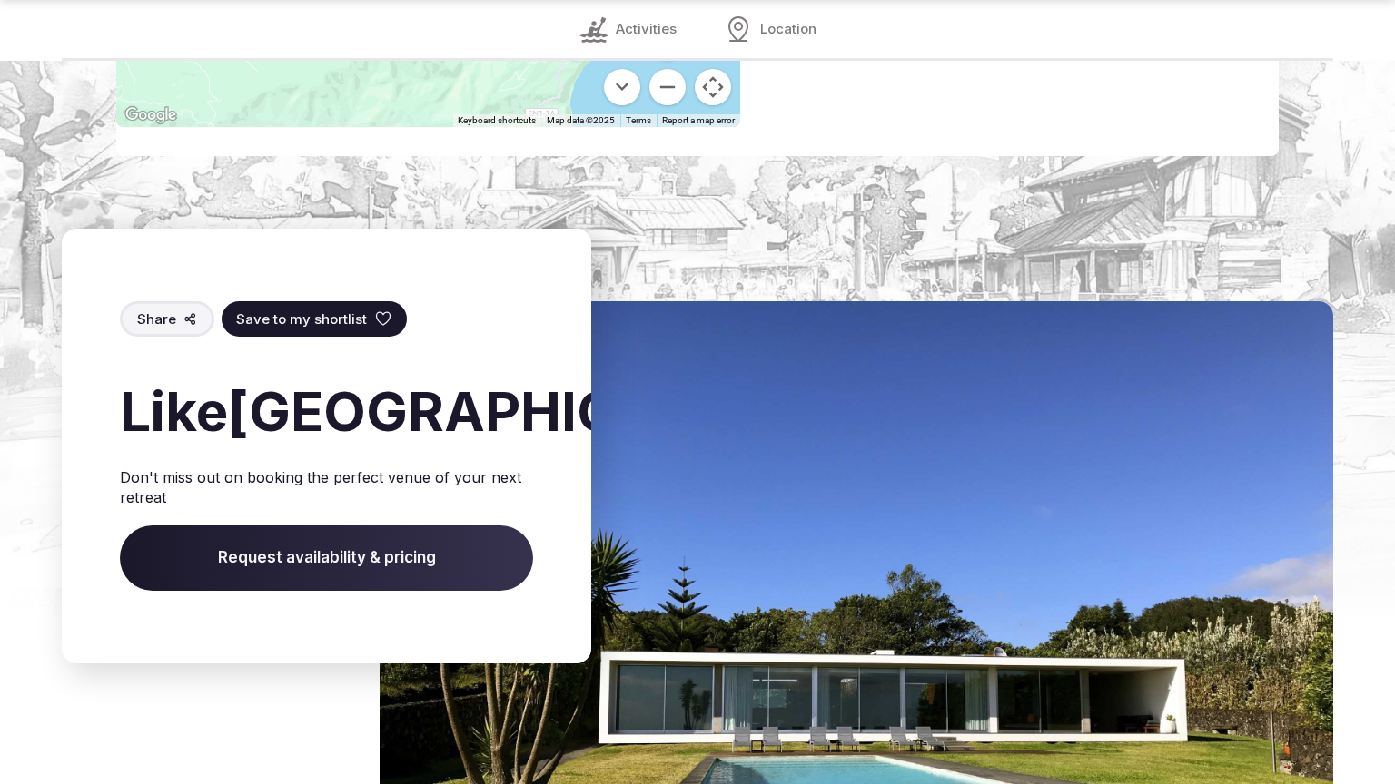
scroll to position [2809, 0]
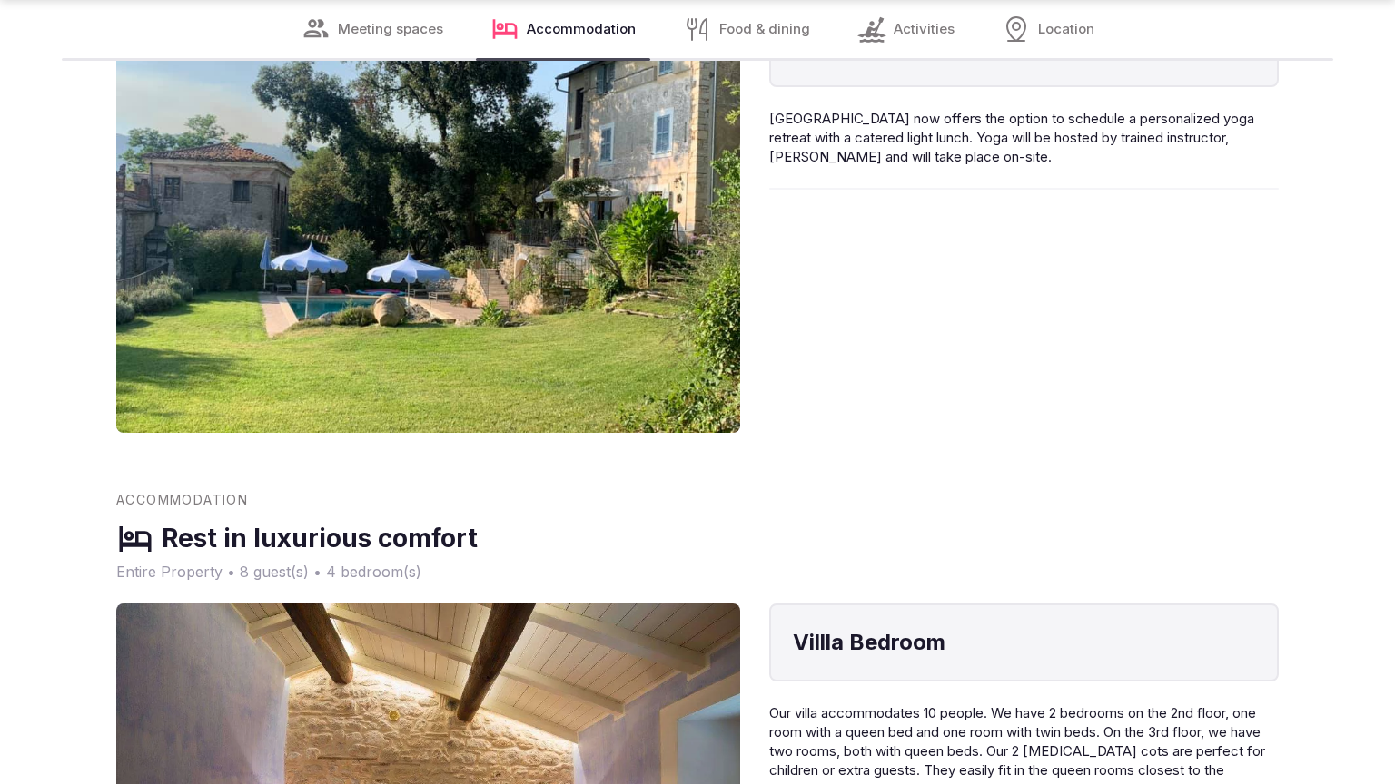
scroll to position [2870, 0]
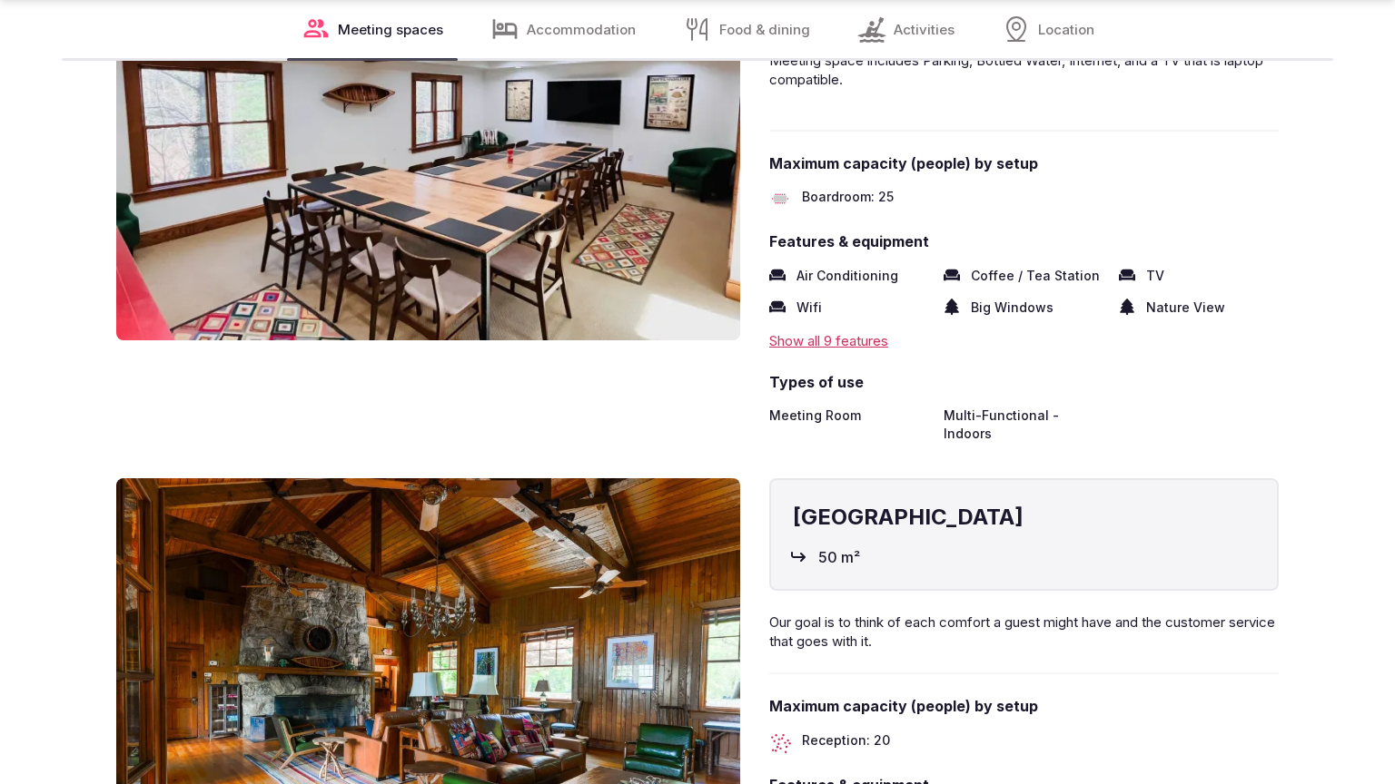
scroll to position [2870, 0]
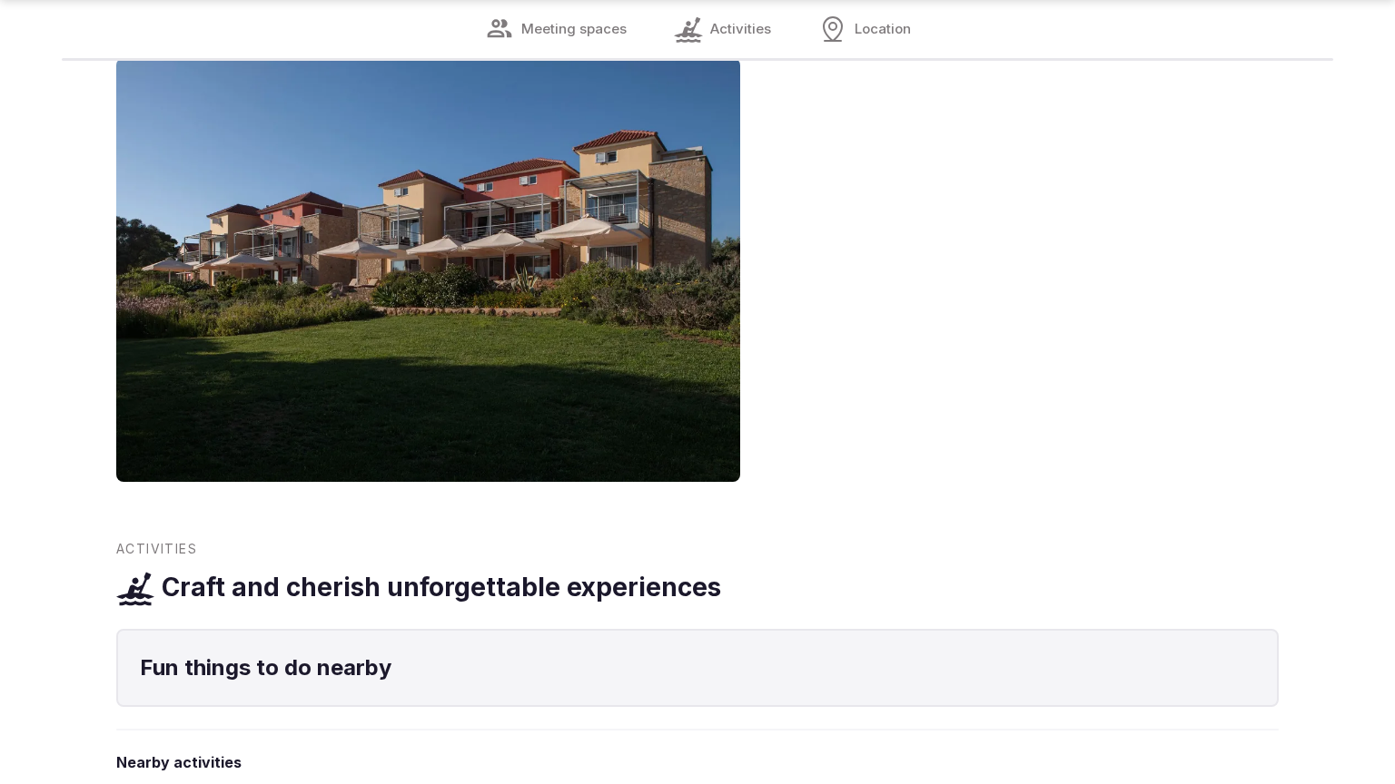
scroll to position [2124, 0]
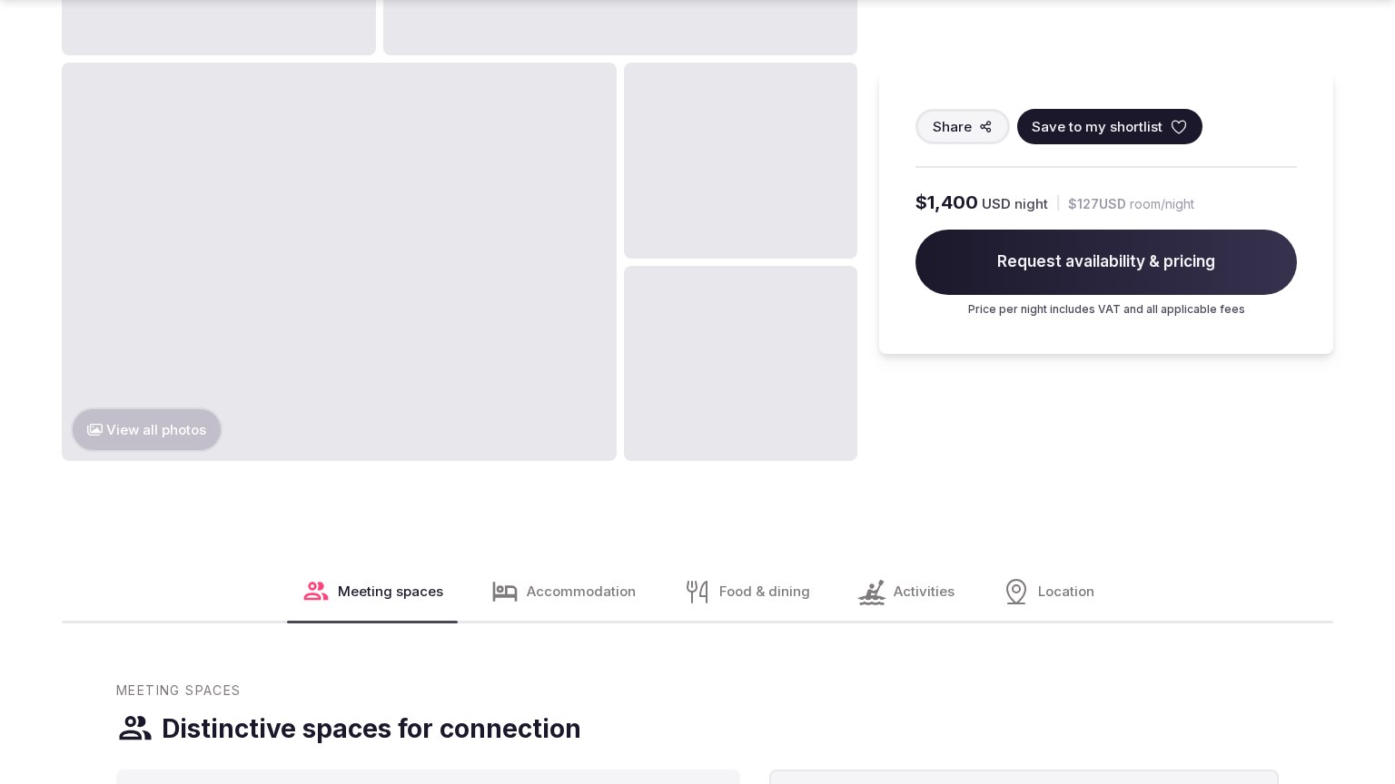
scroll to position [2185, 0]
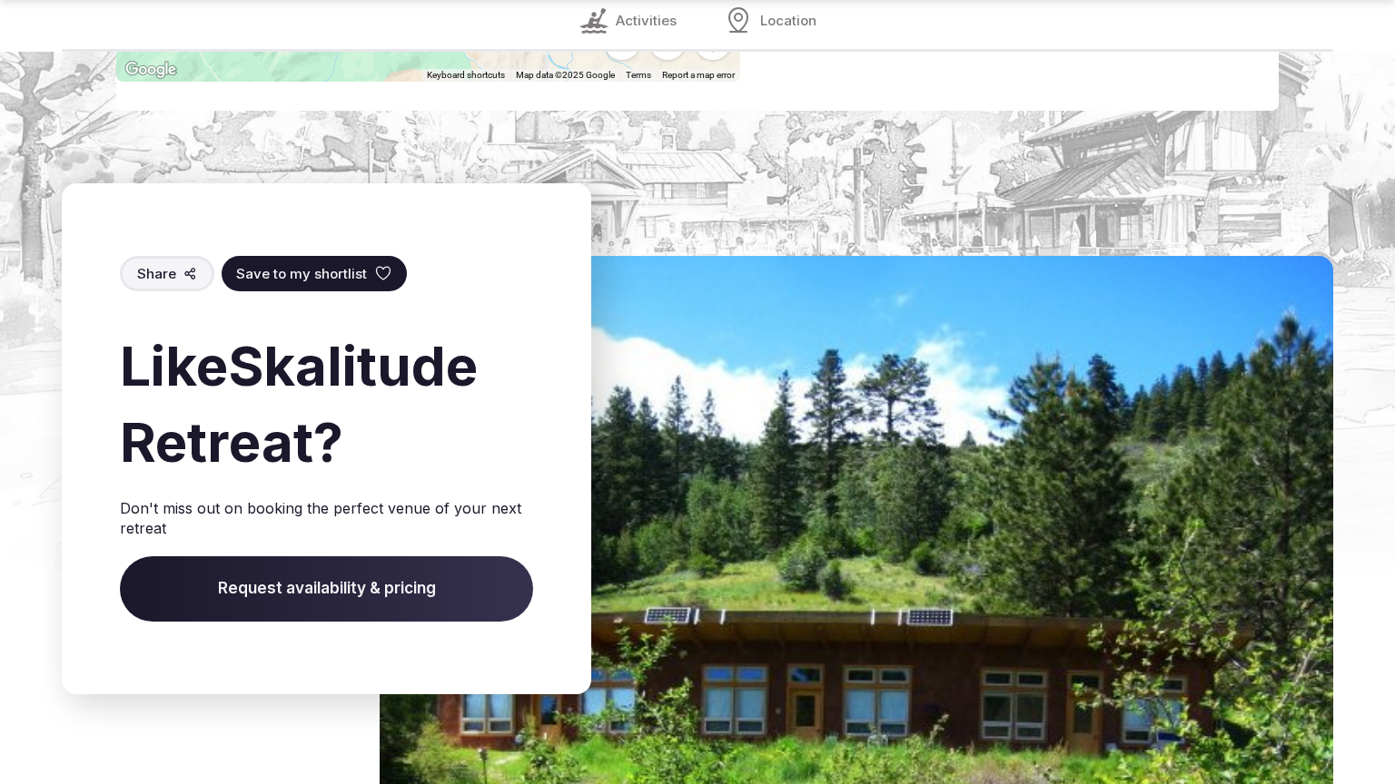
scroll to position [2817, 0]
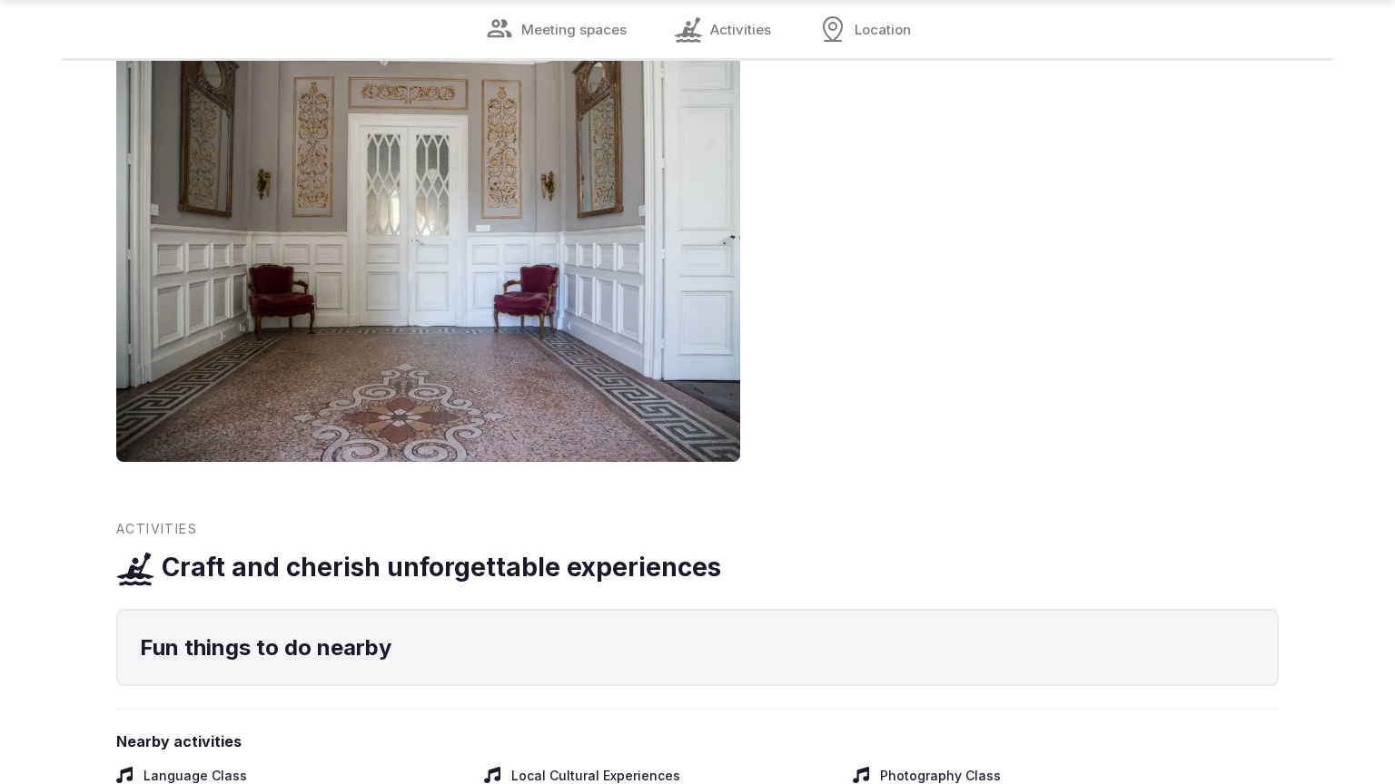
scroll to position [2124, 0]
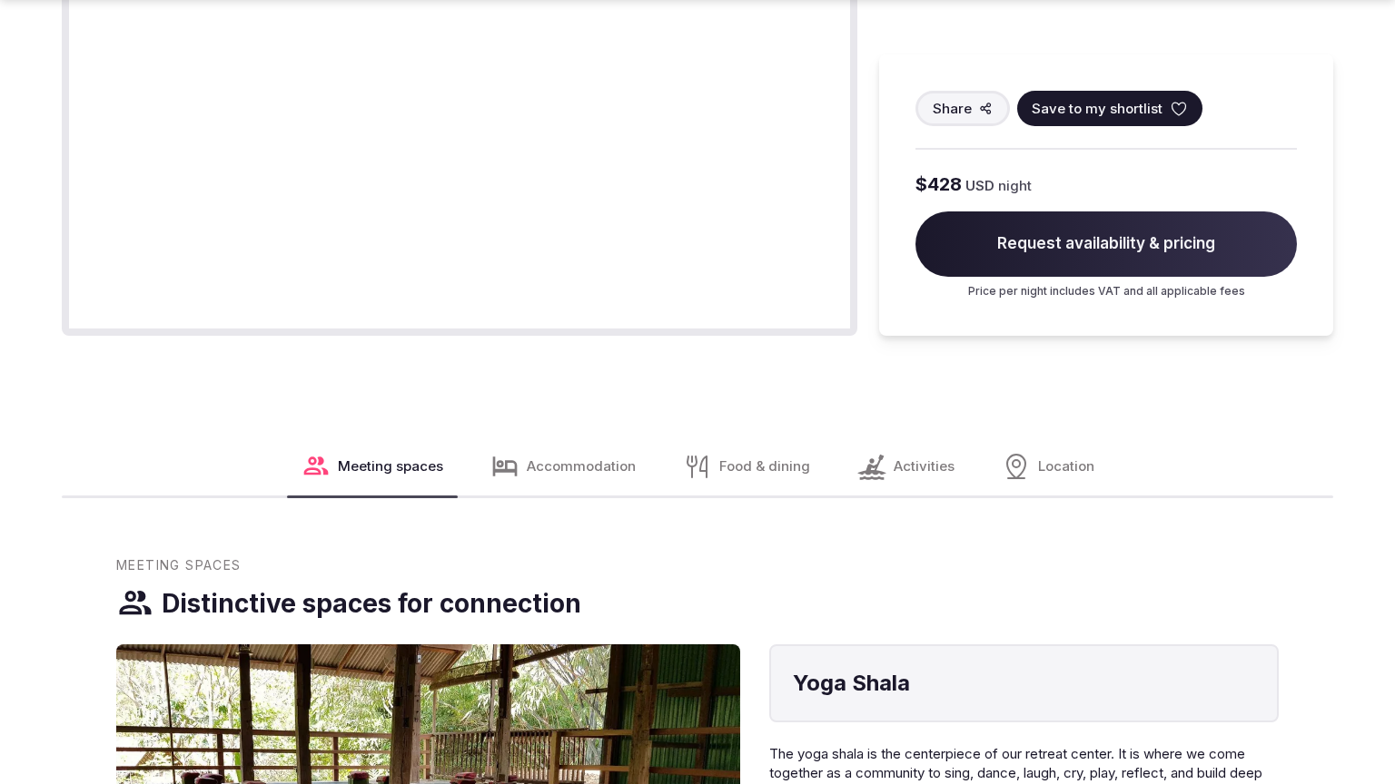
scroll to position [2185, 0]
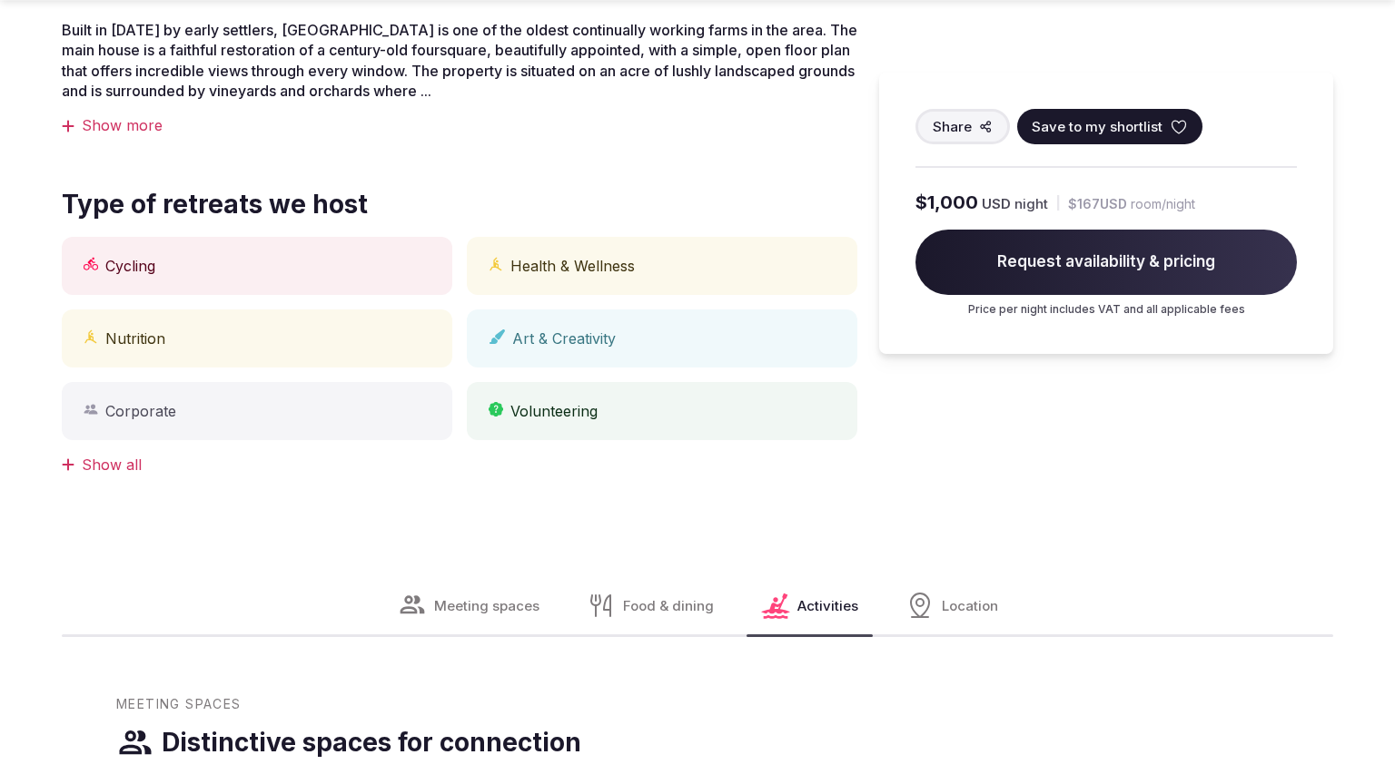
scroll to position [2124, 0]
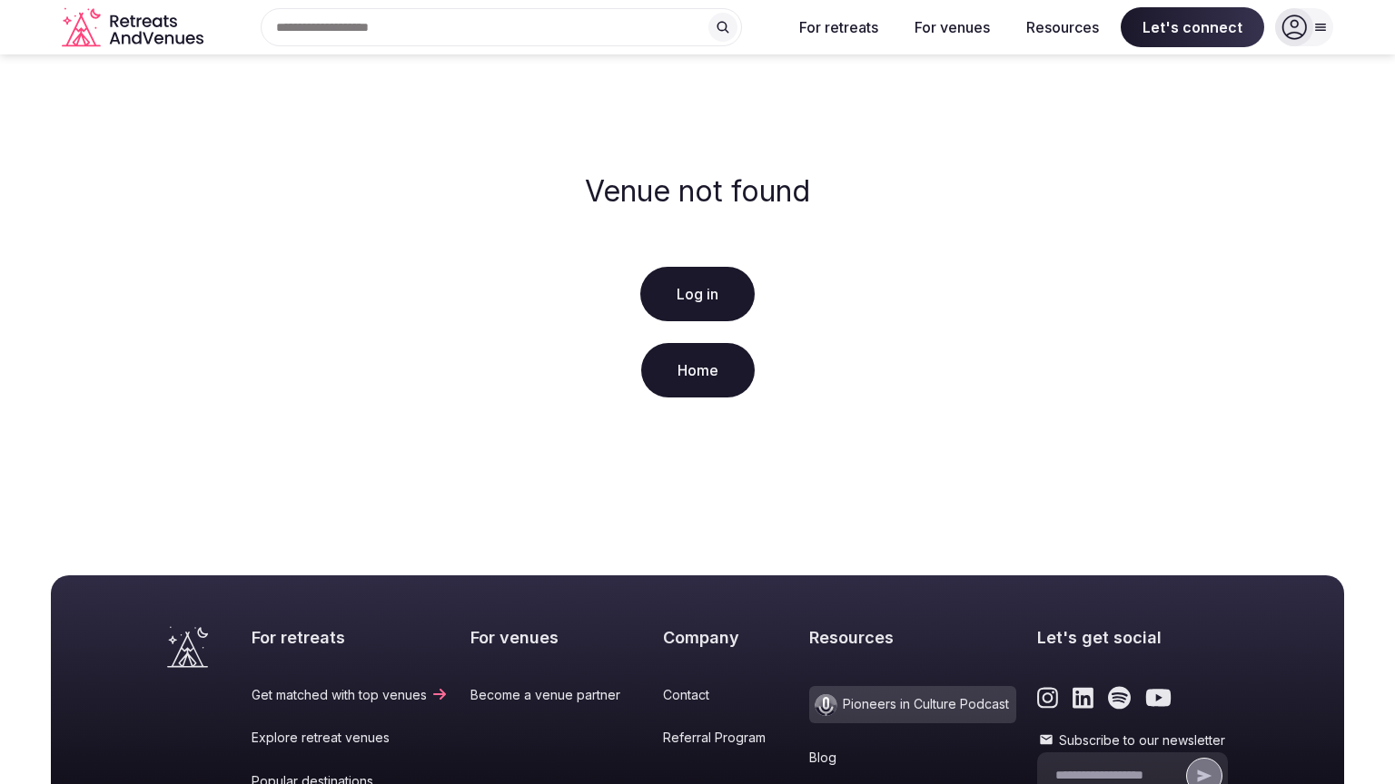
scroll to position [349, 0]
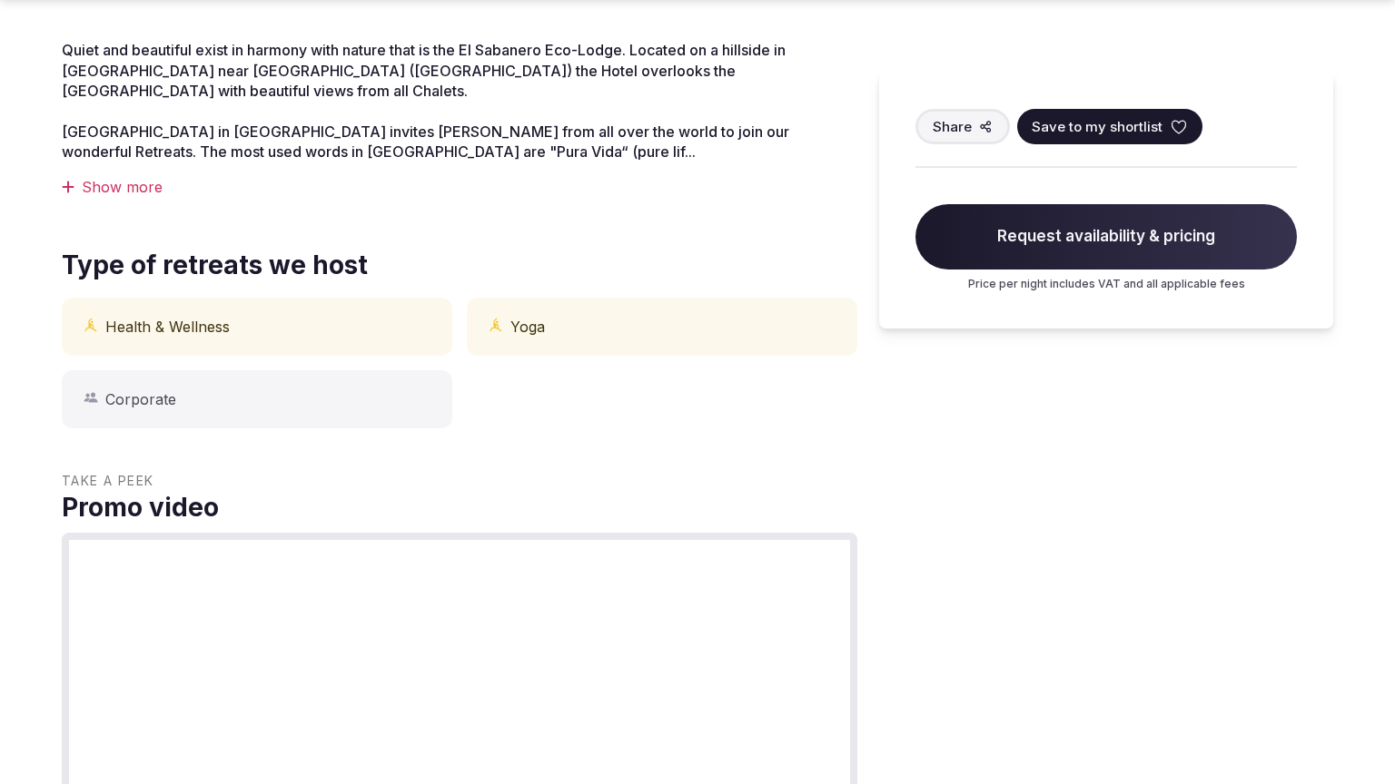
scroll to position [1438, 0]
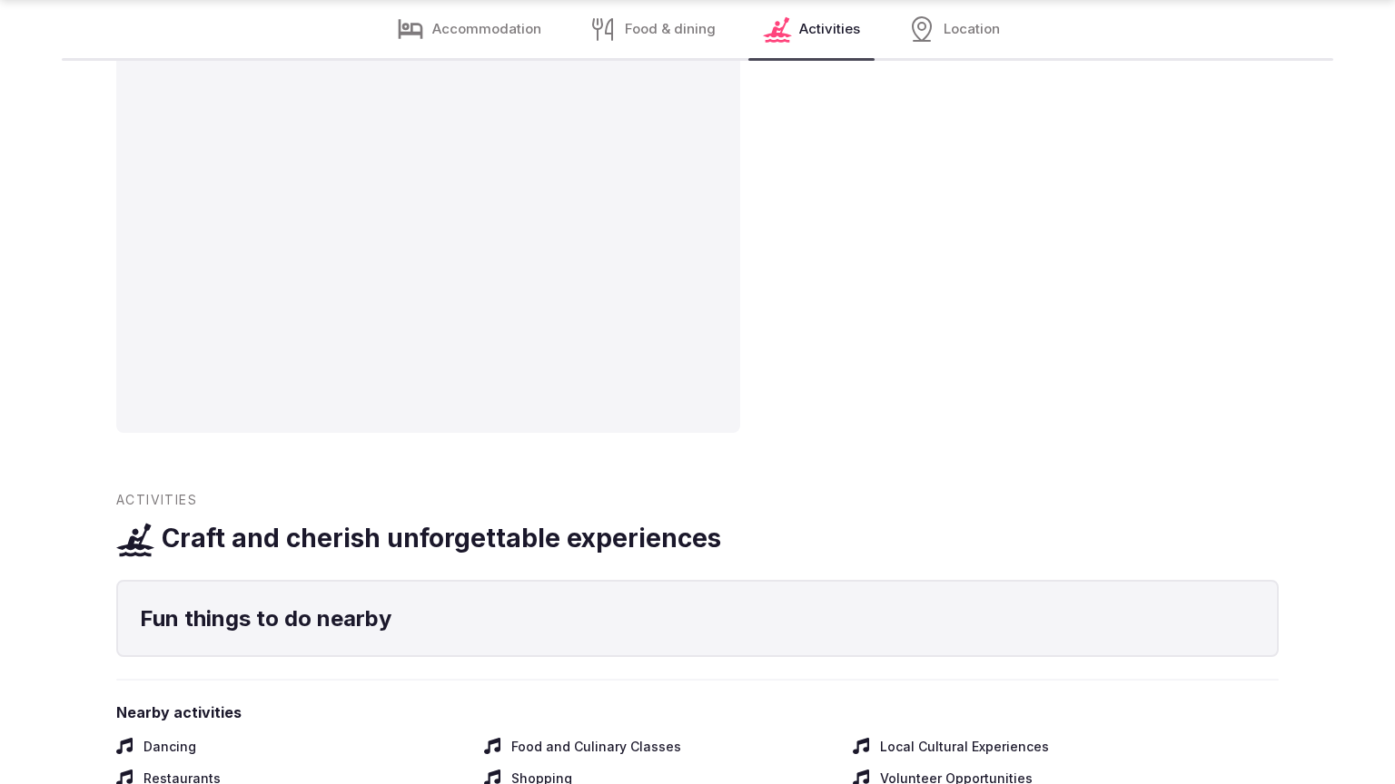
scroll to position [2767, 0]
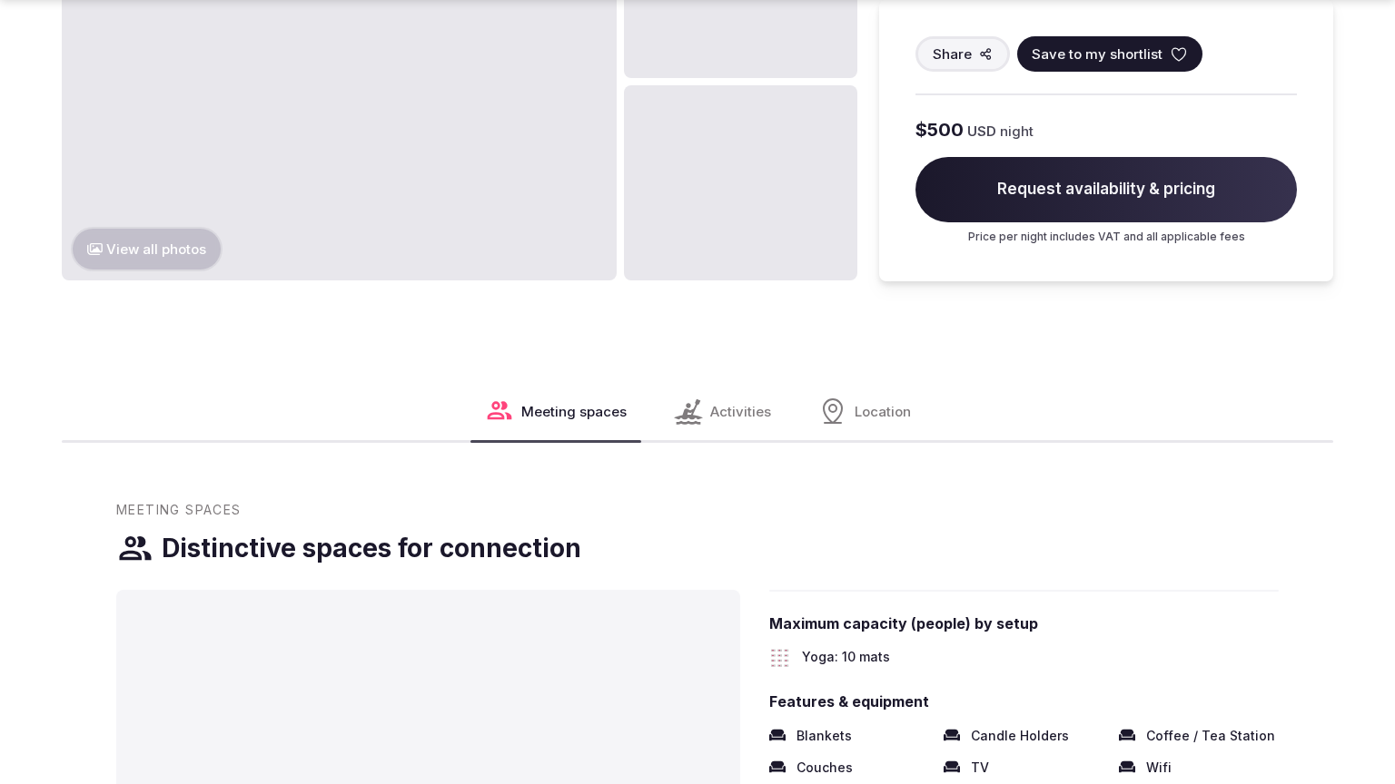
scroll to position [2931, 0]
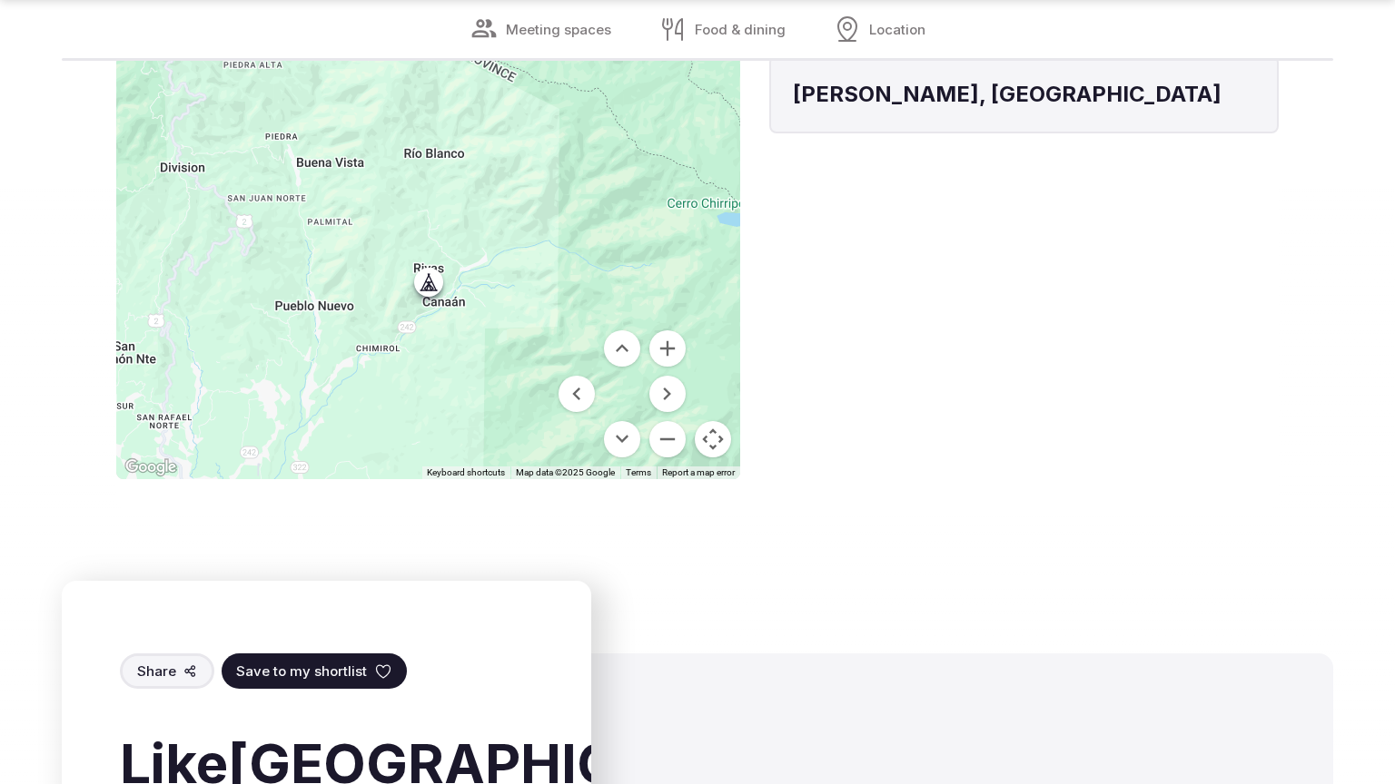
scroll to position [2074, 0]
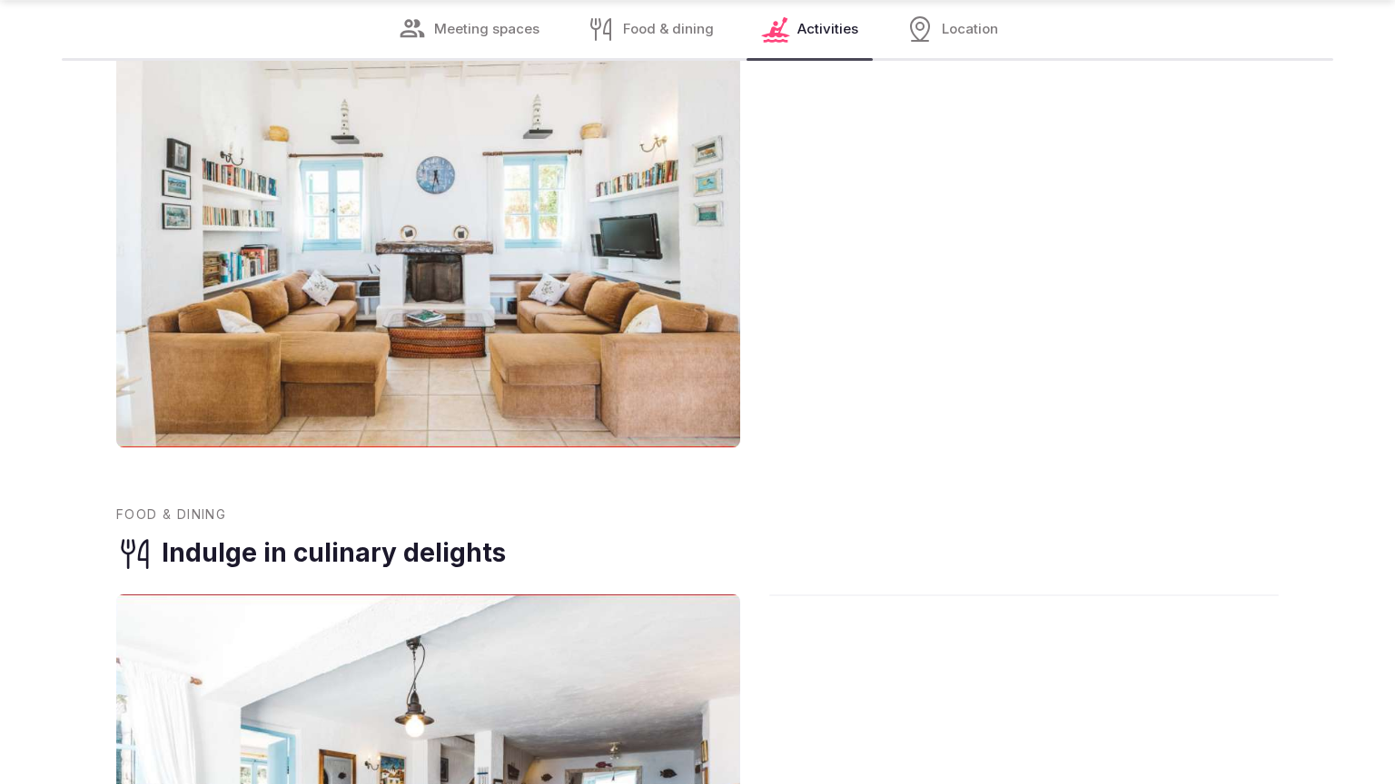
scroll to position [2870, 0]
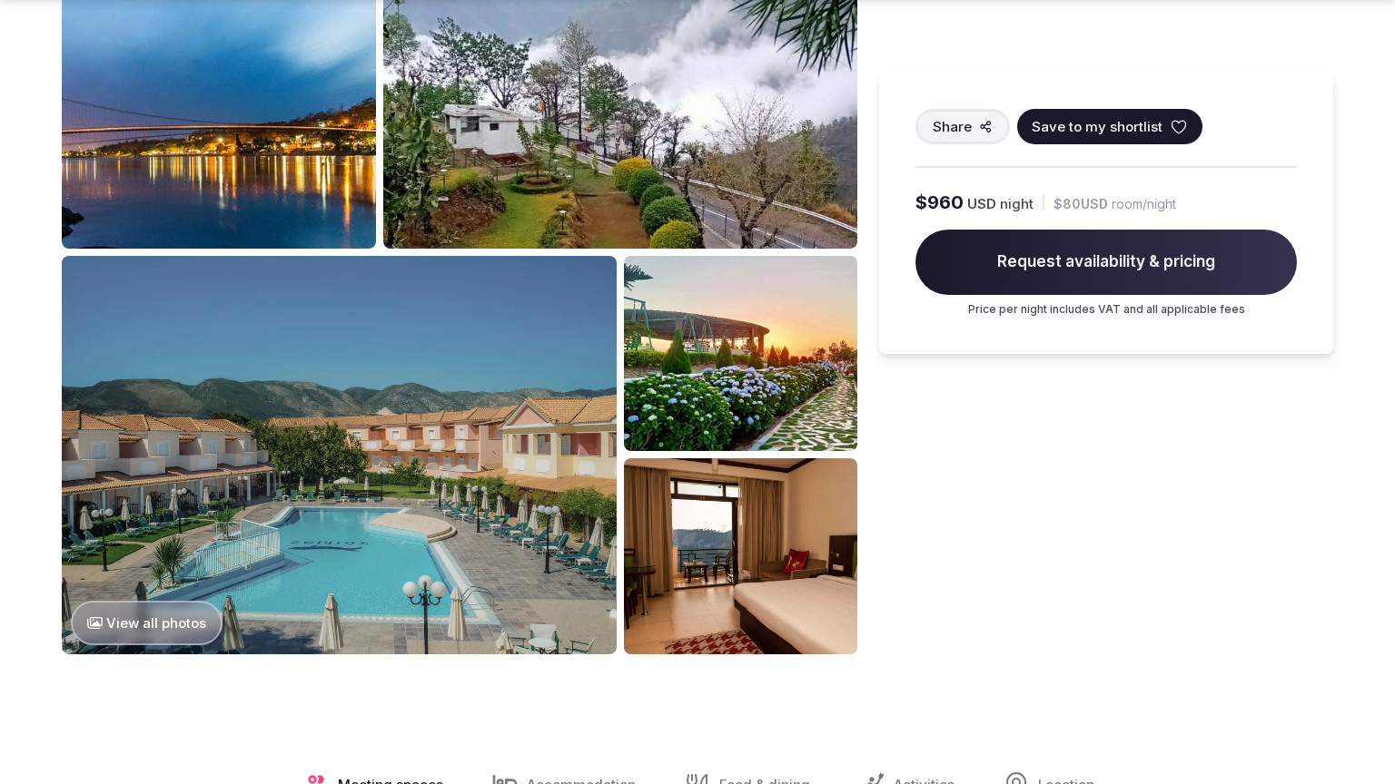
scroll to position [2172, 0]
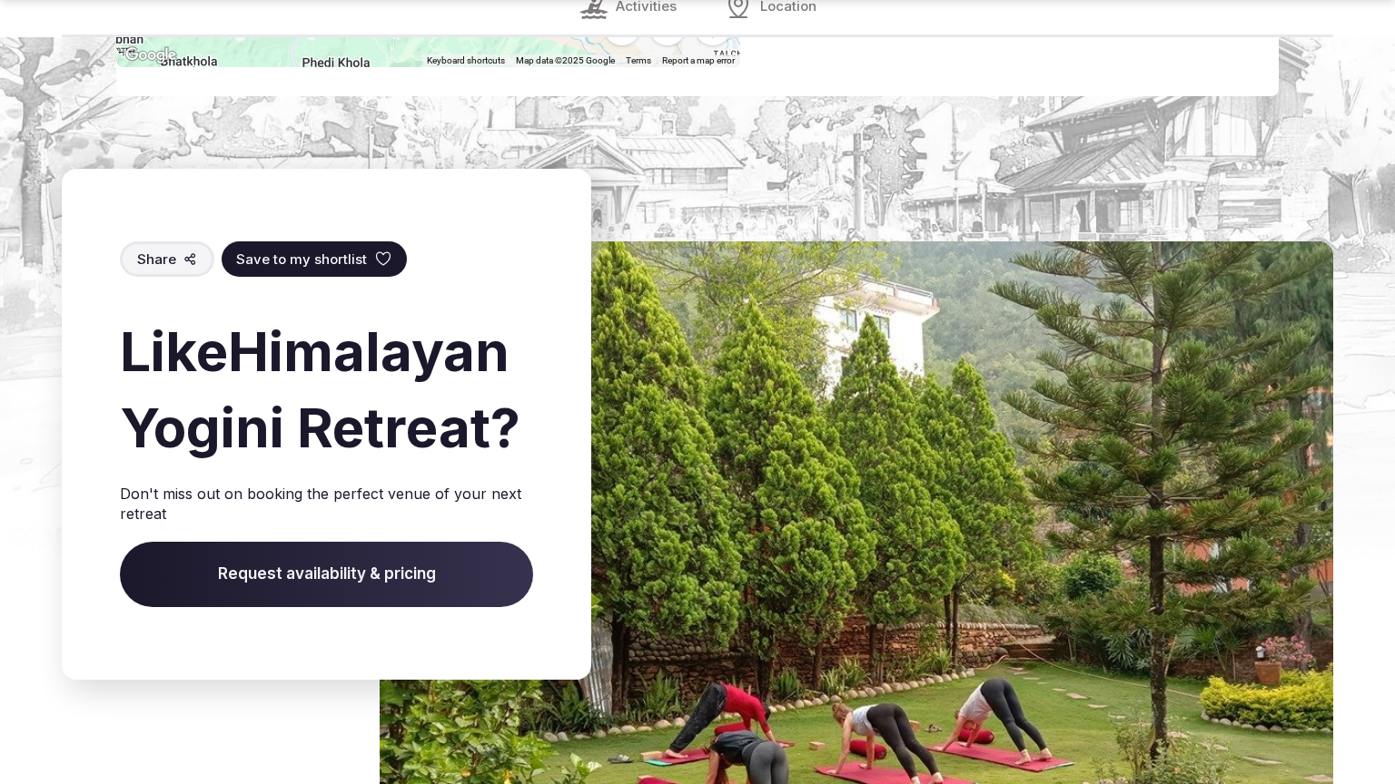
scroll to position [2832, 0]
